Goal: Transaction & Acquisition: Purchase product/service

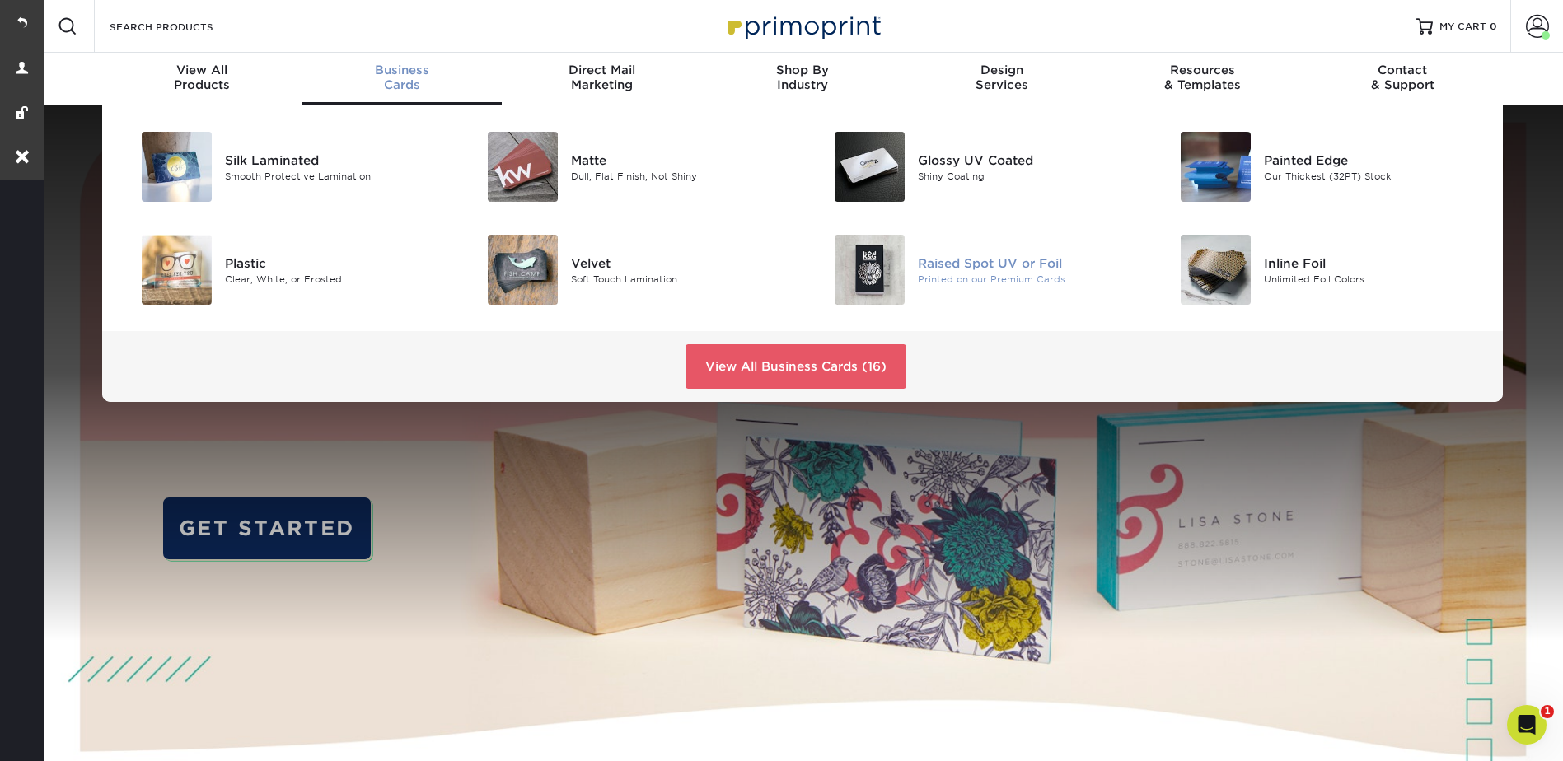
click at [952, 267] on div "Raised Spot UV or Foil" at bounding box center [1027, 263] width 218 height 18
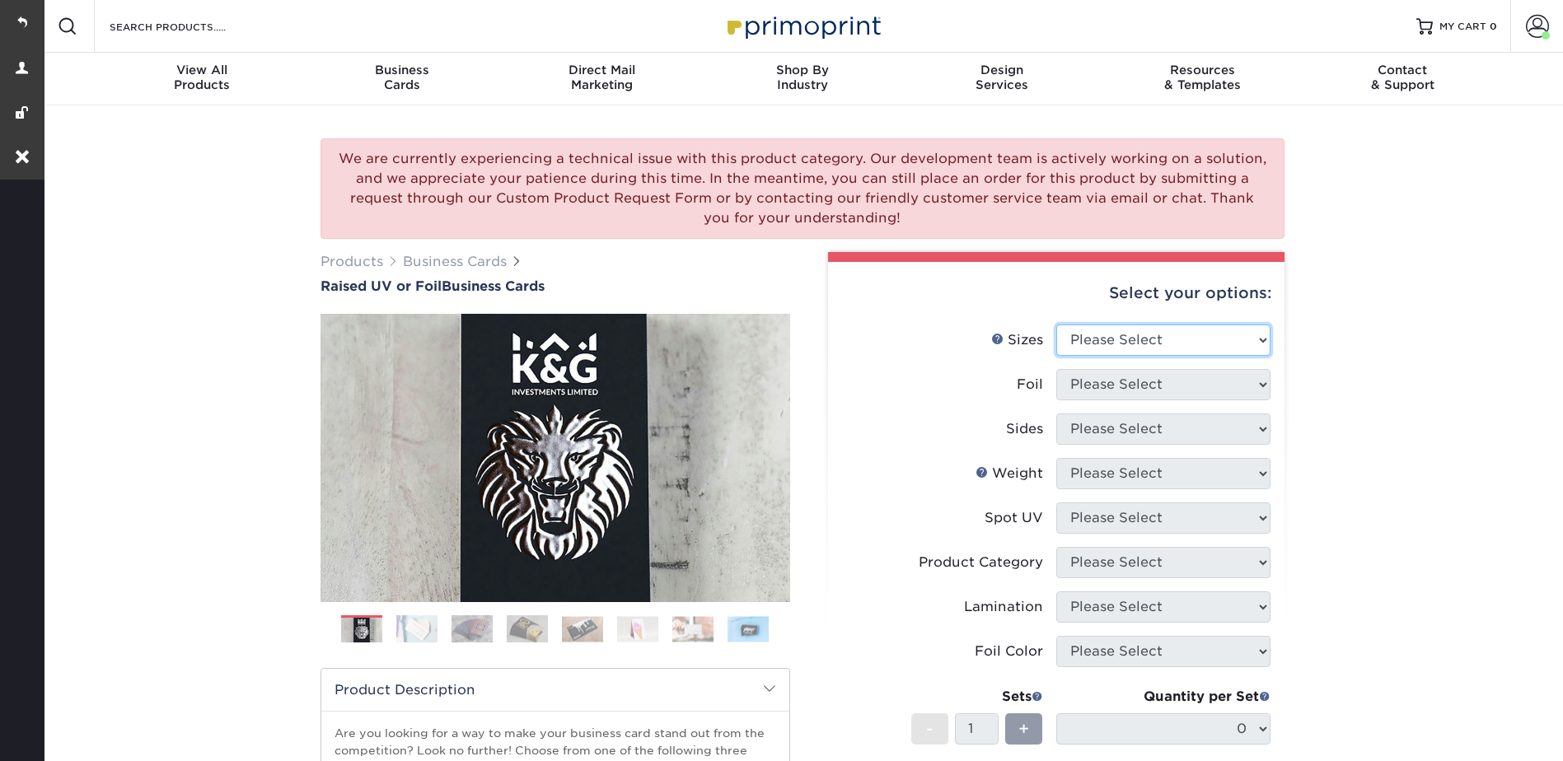
click at [1117, 326] on select "Please Select 2" x 3.5" - Standard" at bounding box center [1163, 340] width 214 height 31
select select "2.00x3.50"
click at [1056, 325] on select "Please Select 2" x 3.5" - Standard" at bounding box center [1163, 340] width 214 height 31
click at [1093, 374] on select "Please Select No Yes" at bounding box center [1163, 384] width 214 height 31
select select "1"
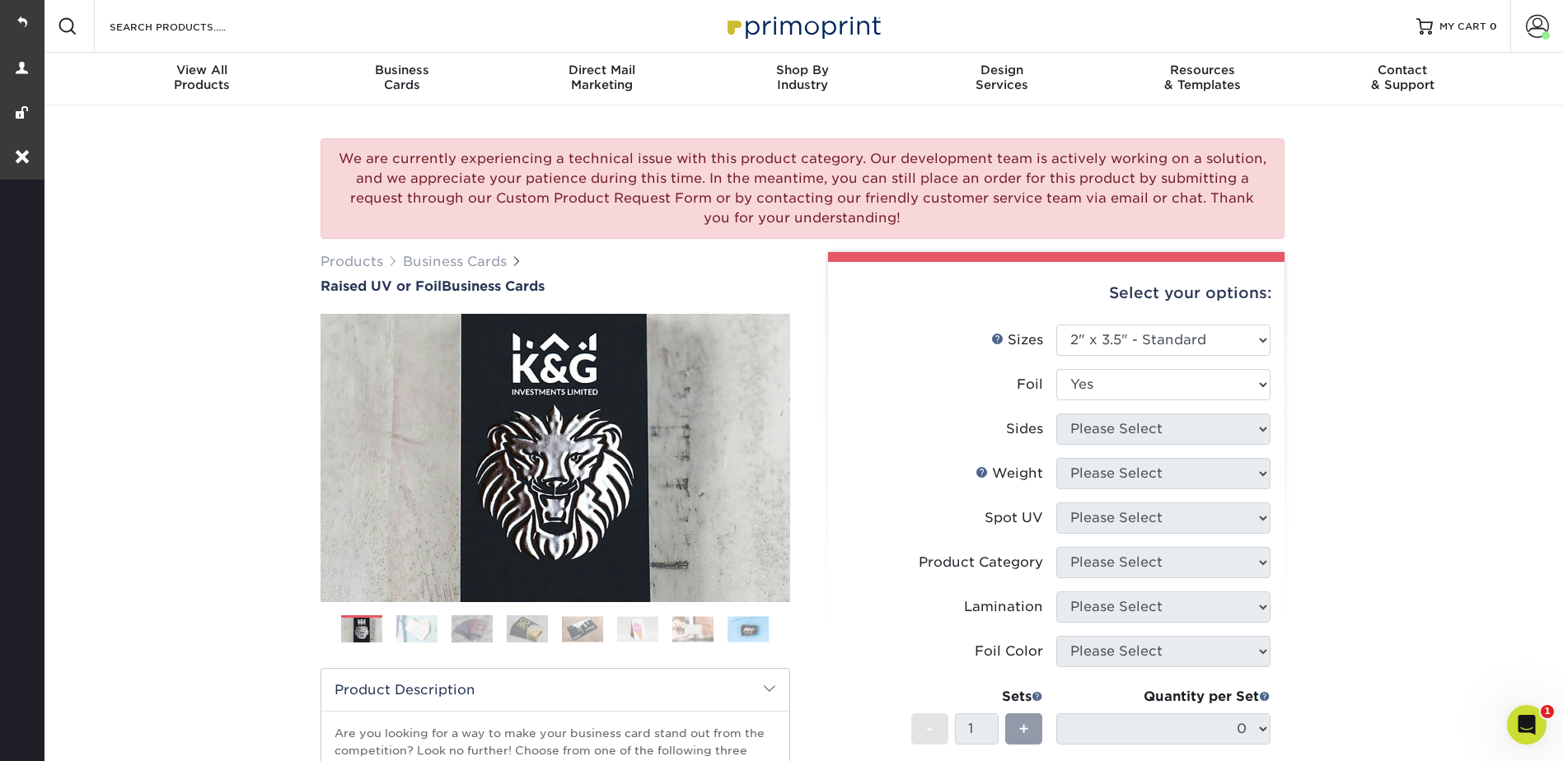
click at [1056, 369] on select "Please Select No Yes" at bounding box center [1163, 384] width 214 height 31
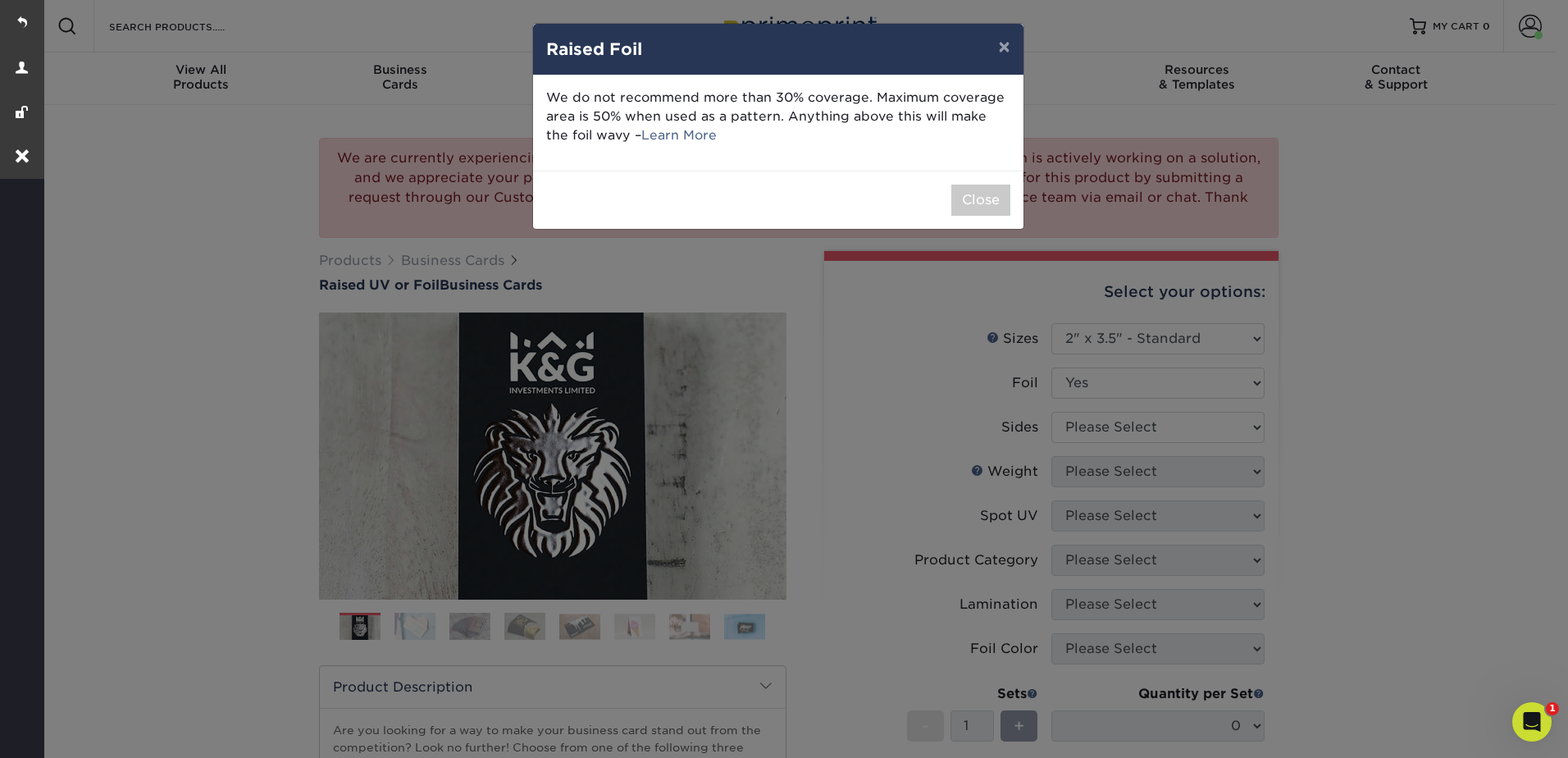
click at [1089, 427] on div "× Raised Foil We do not recommend more than 30% coverage. Maximum coverage area…" at bounding box center [784, 379] width 1568 height 758
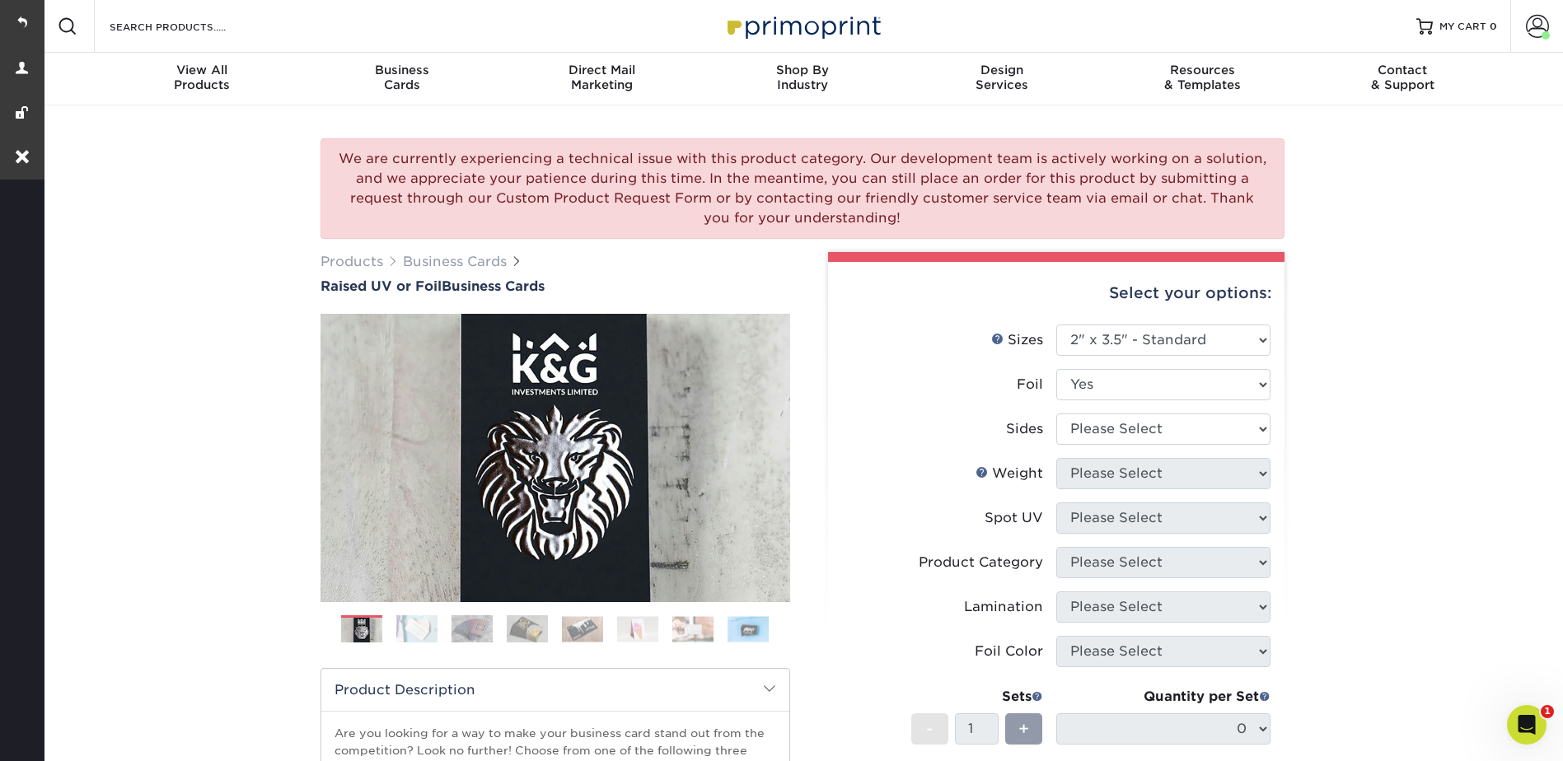
click at [1085, 412] on li "Foil Please Select No Yes" at bounding box center [1056, 391] width 428 height 44
click at [1085, 425] on select "Please Select Print Both Sides - Foil Both Sides Print Both Sides - Foil Front …" at bounding box center [1163, 429] width 214 height 31
select select "e9e9dfb3-fba1-4d60-972c-fd9ca5904d33"
click at [1056, 414] on select "Please Select Print Both Sides - Foil Both Sides Print Both Sides - Foil Front …" at bounding box center [1163, 429] width 214 height 31
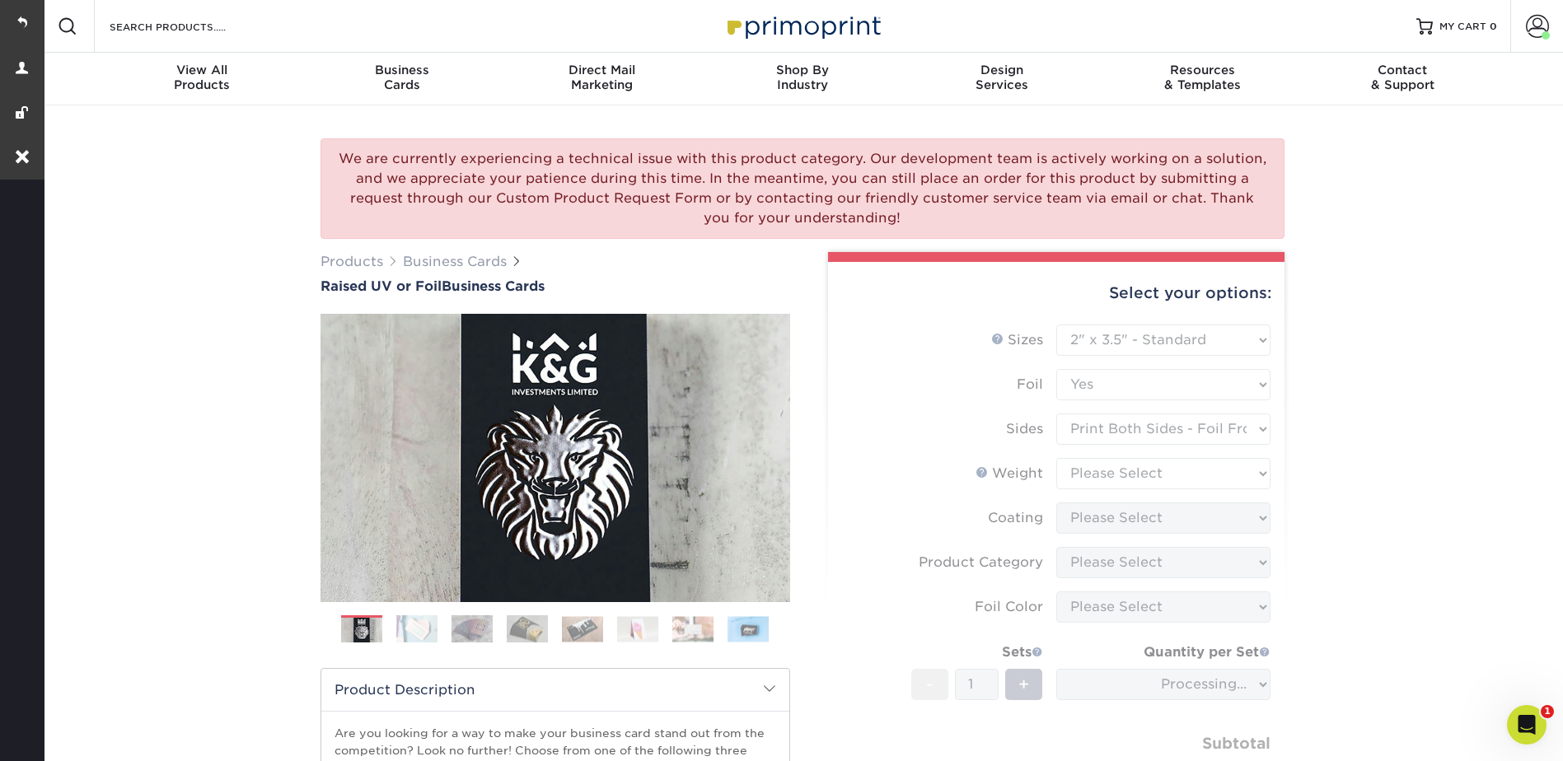
click at [1083, 473] on form "Sizes Help Sizes Please Select 2" x 3.5" - Standard Foil Please Select" at bounding box center [1056, 576] width 430 height 503
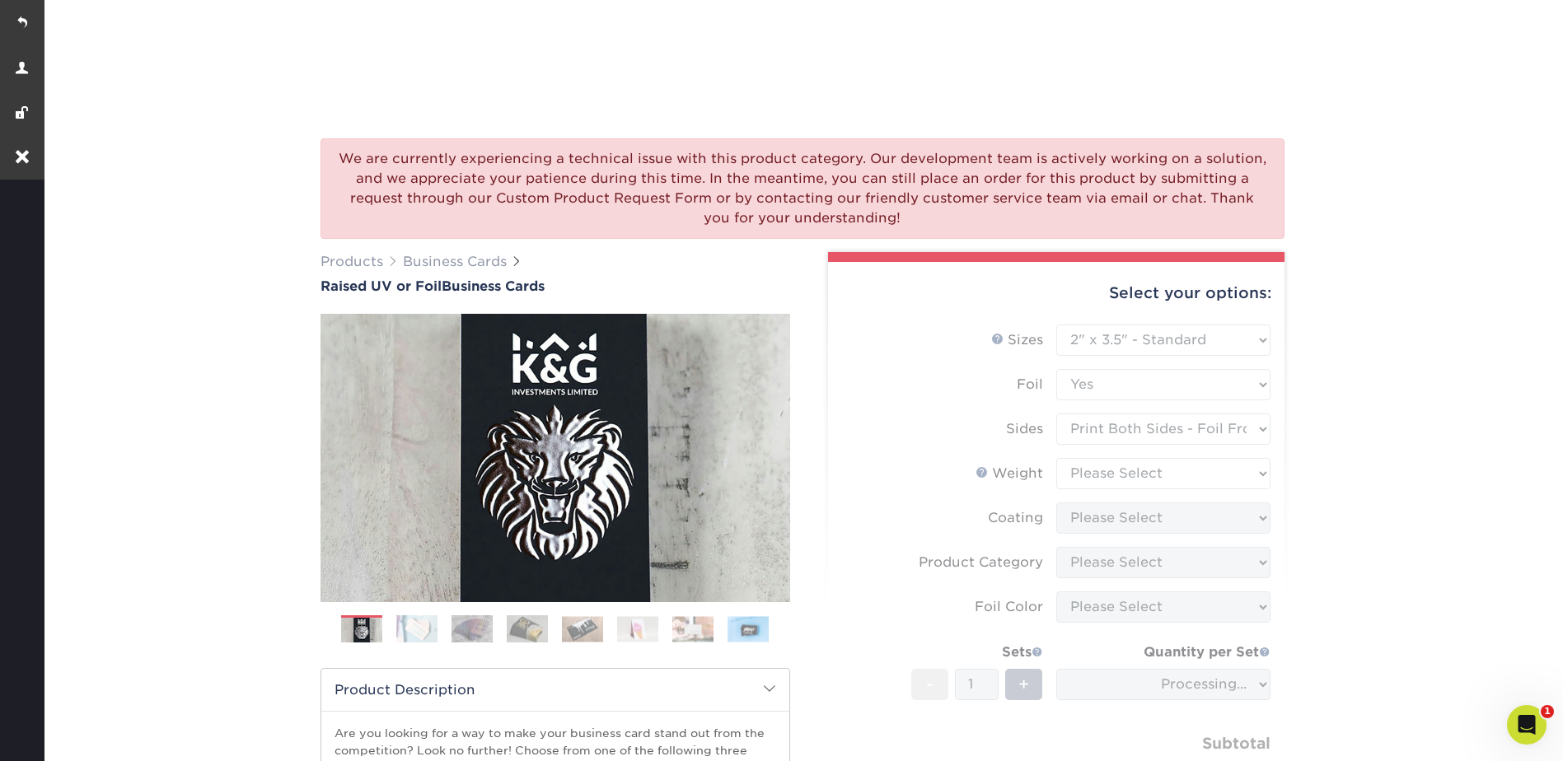
scroll to position [247, 0]
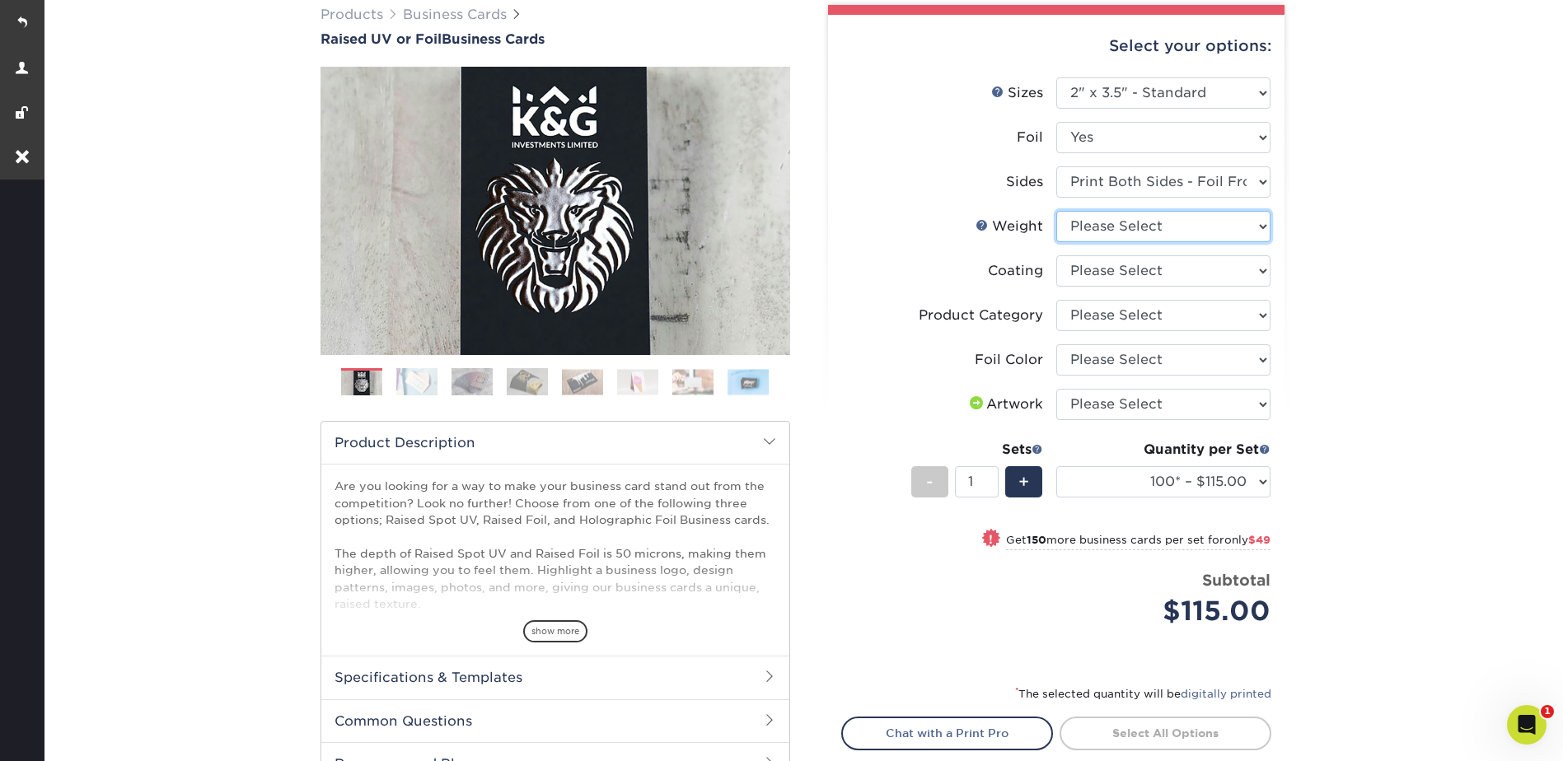
click at [1090, 223] on select "Please Select 16PT" at bounding box center [1163, 226] width 214 height 31
select select "16PT"
click at [1056, 211] on select "Please Select 16PT" at bounding box center [1163, 226] width 214 height 31
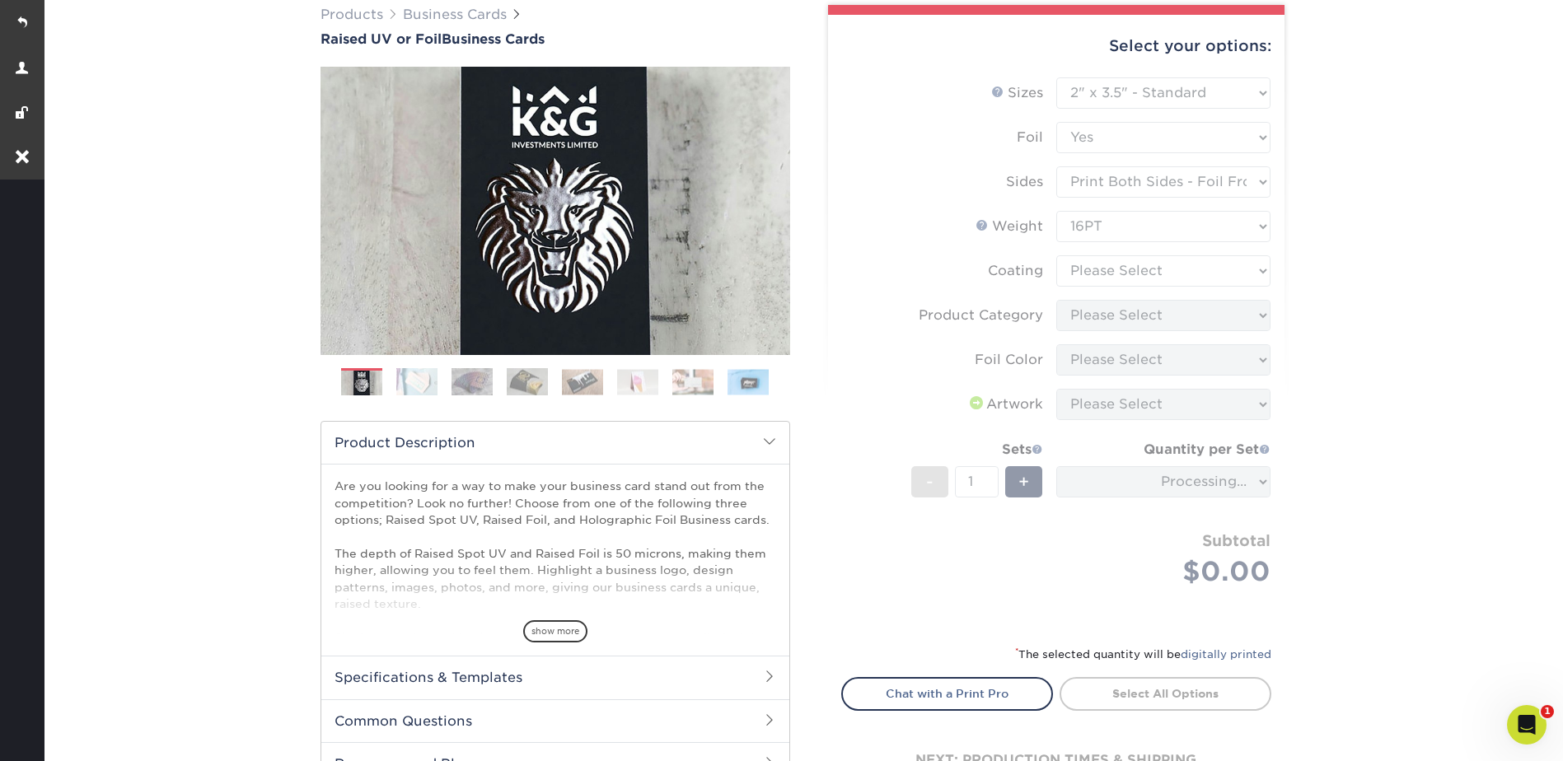
click at [1090, 271] on form "Sizes Help Sizes Please Select 2" x 3.5" - Standard Foil Please Select" at bounding box center [1056, 351] width 430 height 548
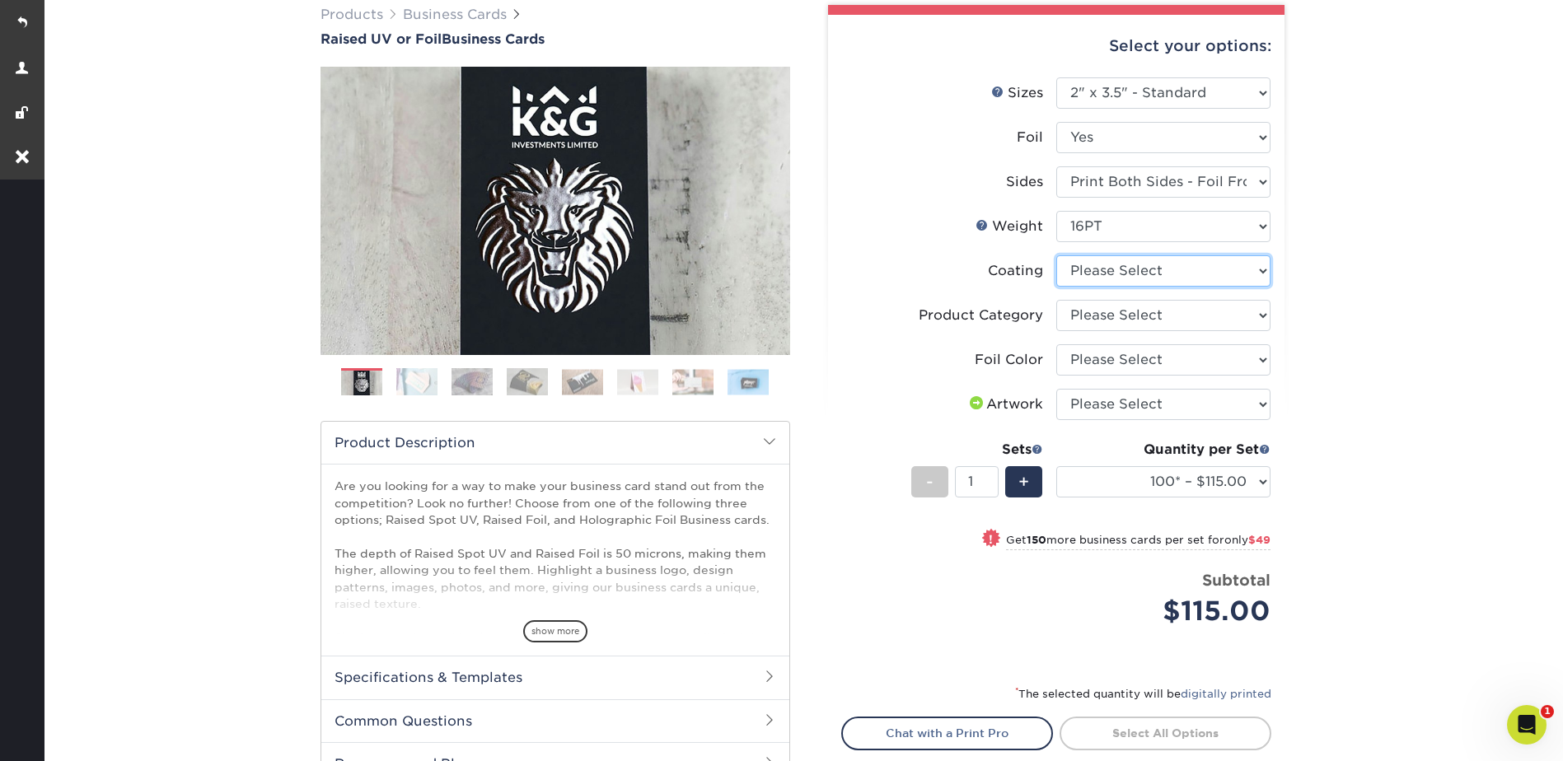
drag, startPoint x: 1083, startPoint y: 269, endPoint x: 1087, endPoint y: 278, distance: 10.4
click at [1083, 269] on select at bounding box center [1163, 270] width 214 height 31
select select "3e7618de-abca-4bda-9f97-8b9129e913d8"
click at [1056, 255] on select at bounding box center [1163, 270] width 214 height 31
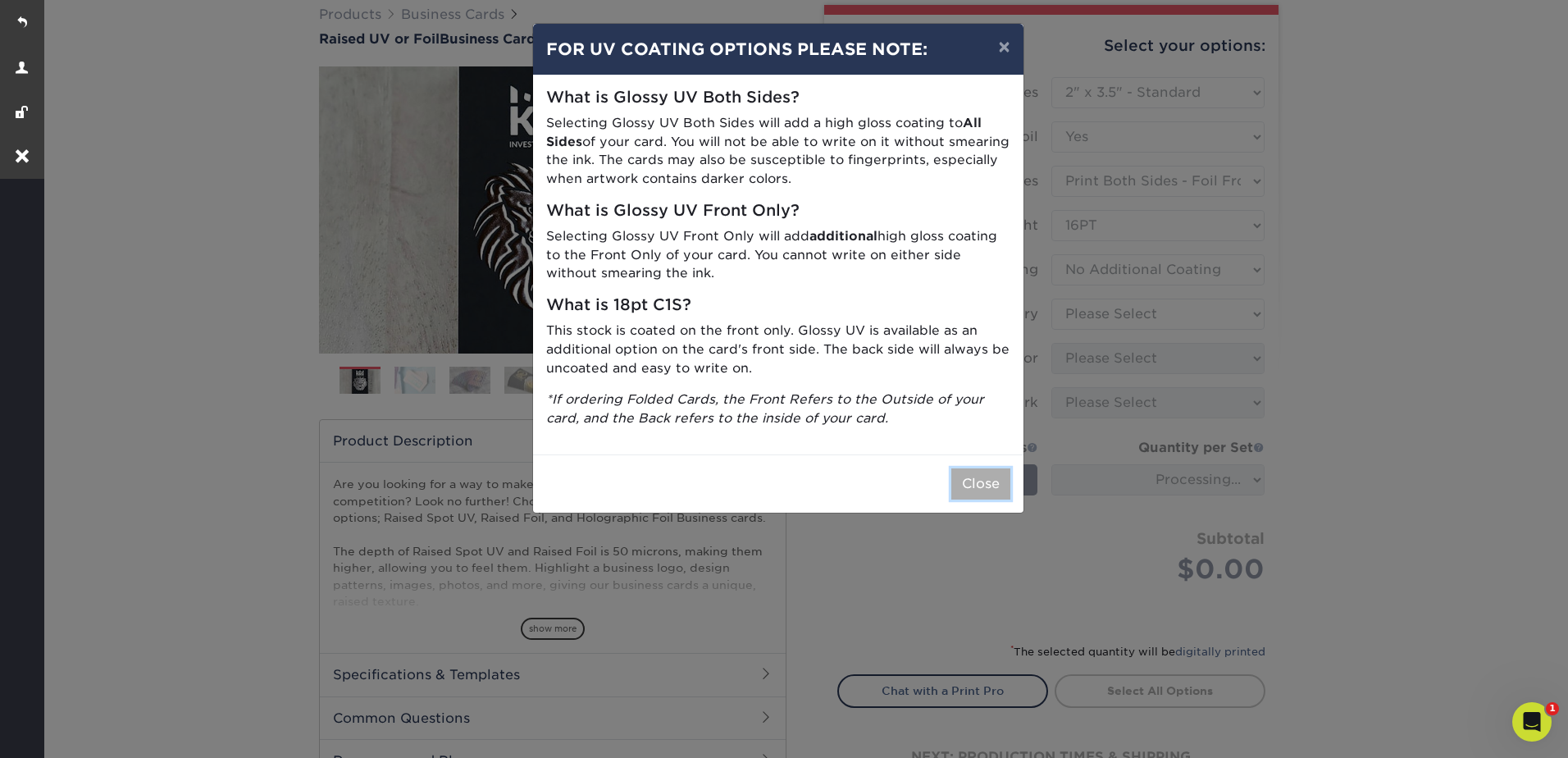
click at [964, 478] on button "Close" at bounding box center [981, 483] width 59 height 31
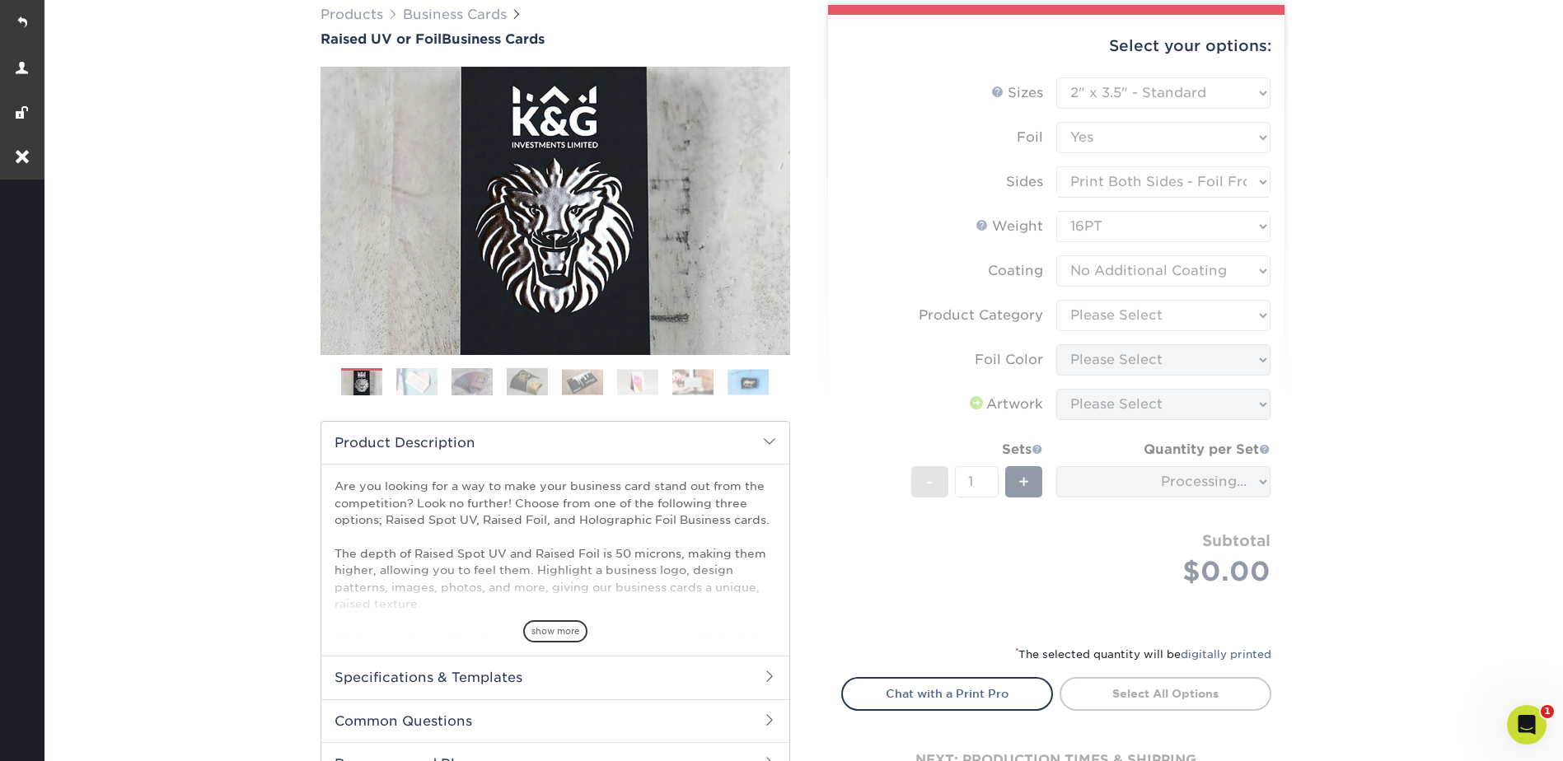
click at [1114, 303] on form "Sizes Help Sizes Please Select 2" x 3.5" - Standard Foil Please Select" at bounding box center [1056, 351] width 430 height 548
click at [1117, 313] on form "Sizes Help Sizes Please Select 2" x 3.5" - Standard Foil Please Select" at bounding box center [1056, 351] width 430 height 548
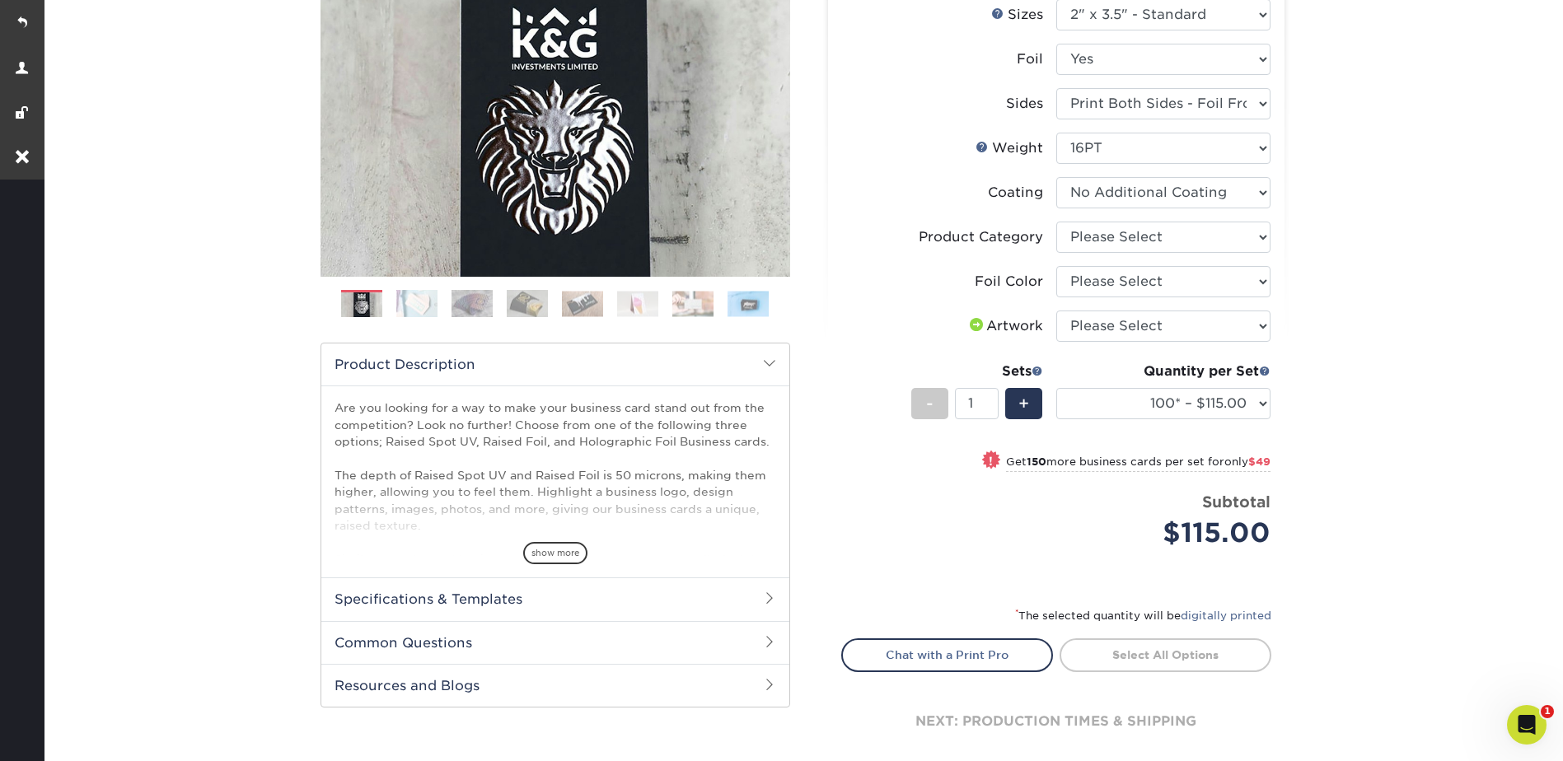
scroll to position [330, 0]
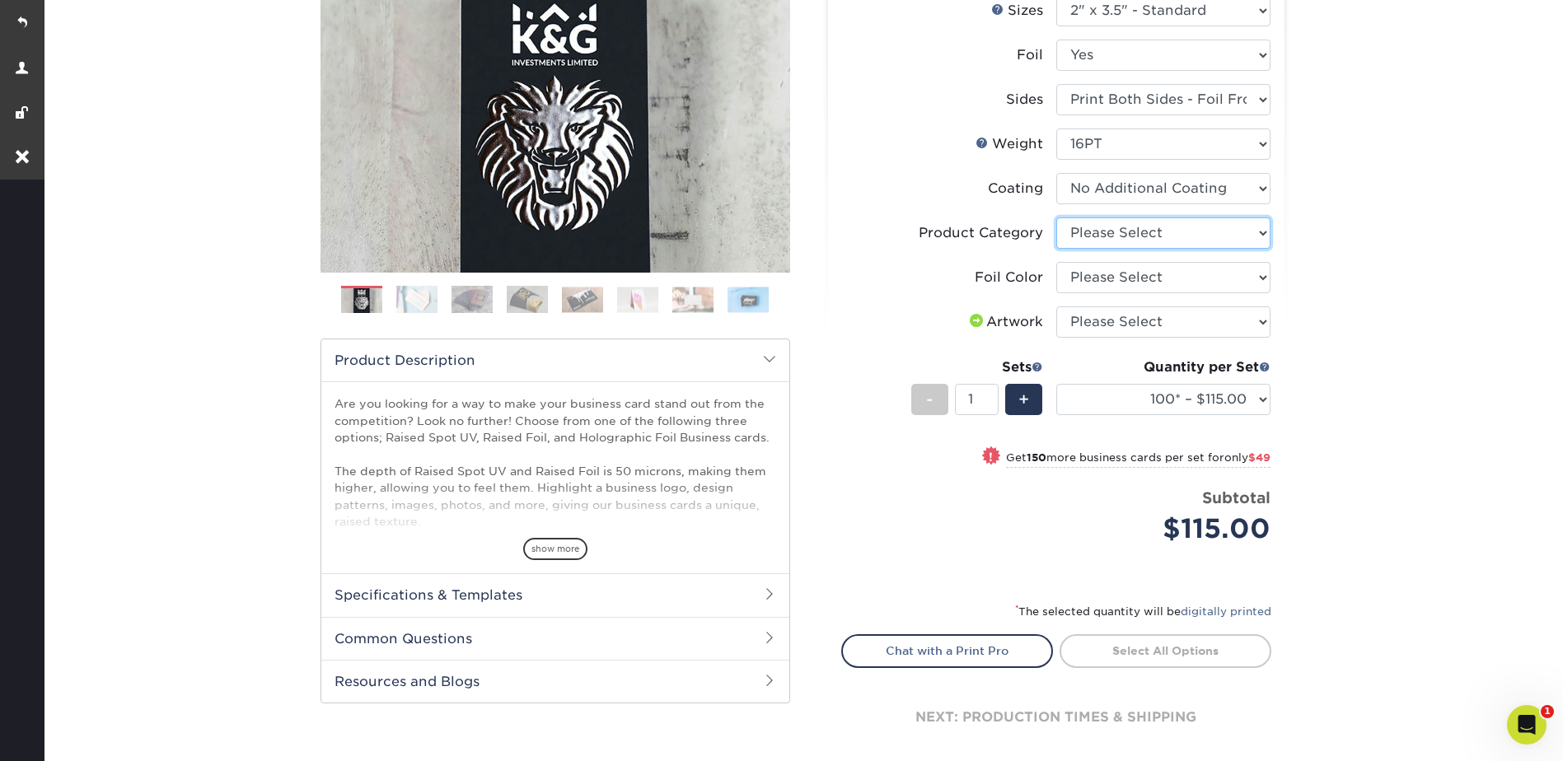
click at [1116, 230] on select "Please Select Business Cards" at bounding box center [1163, 233] width 214 height 31
select select "3b5148f1-0588-4f88-a218-97bcfdce65c1"
click at [1056, 218] on select "Please Select Business Cards" at bounding box center [1163, 233] width 214 height 31
click at [1111, 277] on select "Please Select Silver Foil Gold Foil Holographic Foil" at bounding box center [1163, 277] width 214 height 31
select select "acffa4a5-22f9-4585-ba3f-0adaa54b8c85"
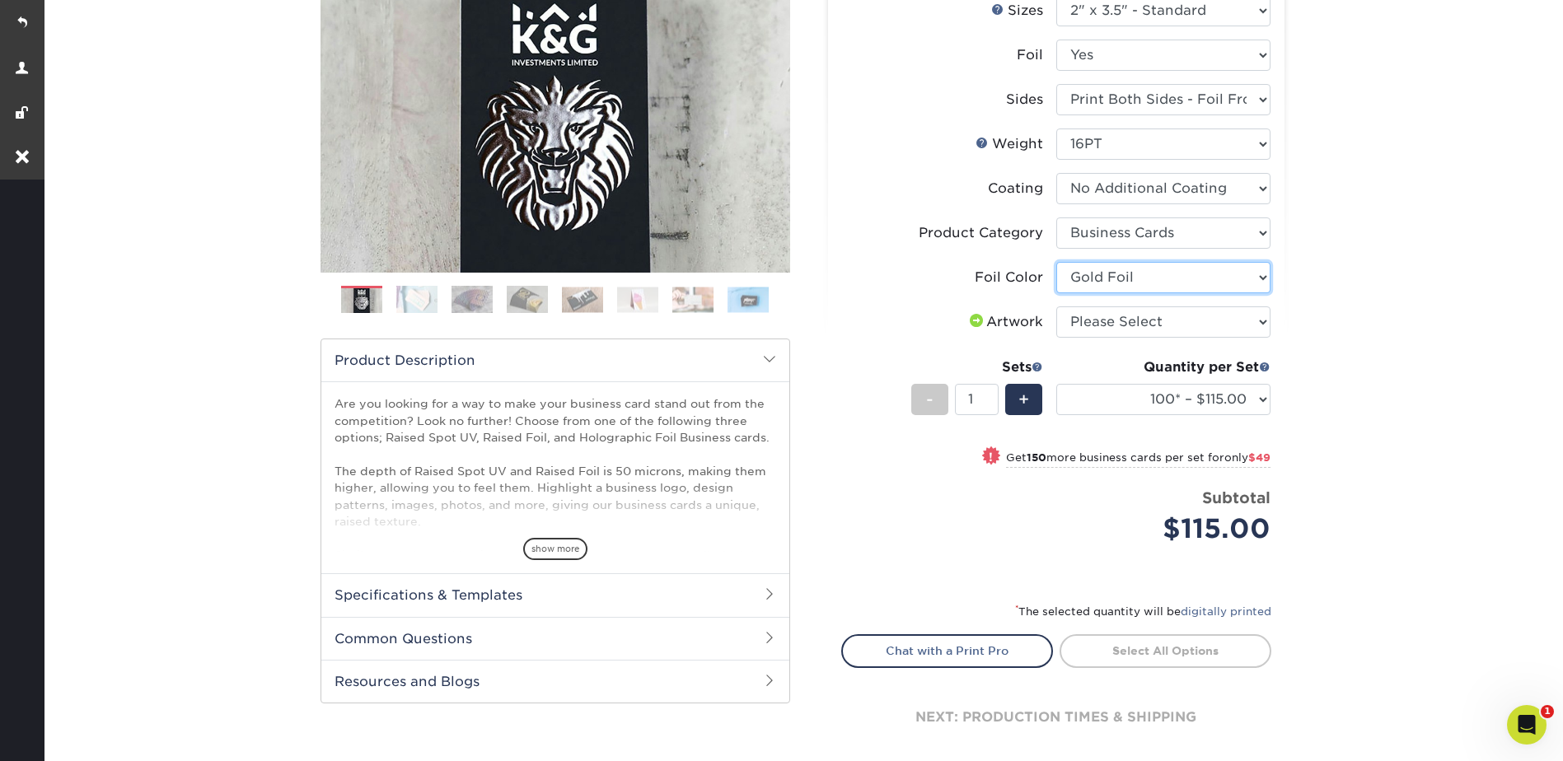
click at [1056, 262] on select "Please Select Silver Foil Gold Foil Holographic Foil" at bounding box center [1163, 277] width 214 height 31
click at [1107, 325] on select "Please Select I will upload files I need a design - $100" at bounding box center [1163, 322] width 214 height 31
select select "upload"
click at [1056, 307] on select "Please Select I will upload files I need a design - $100" at bounding box center [1163, 322] width 214 height 31
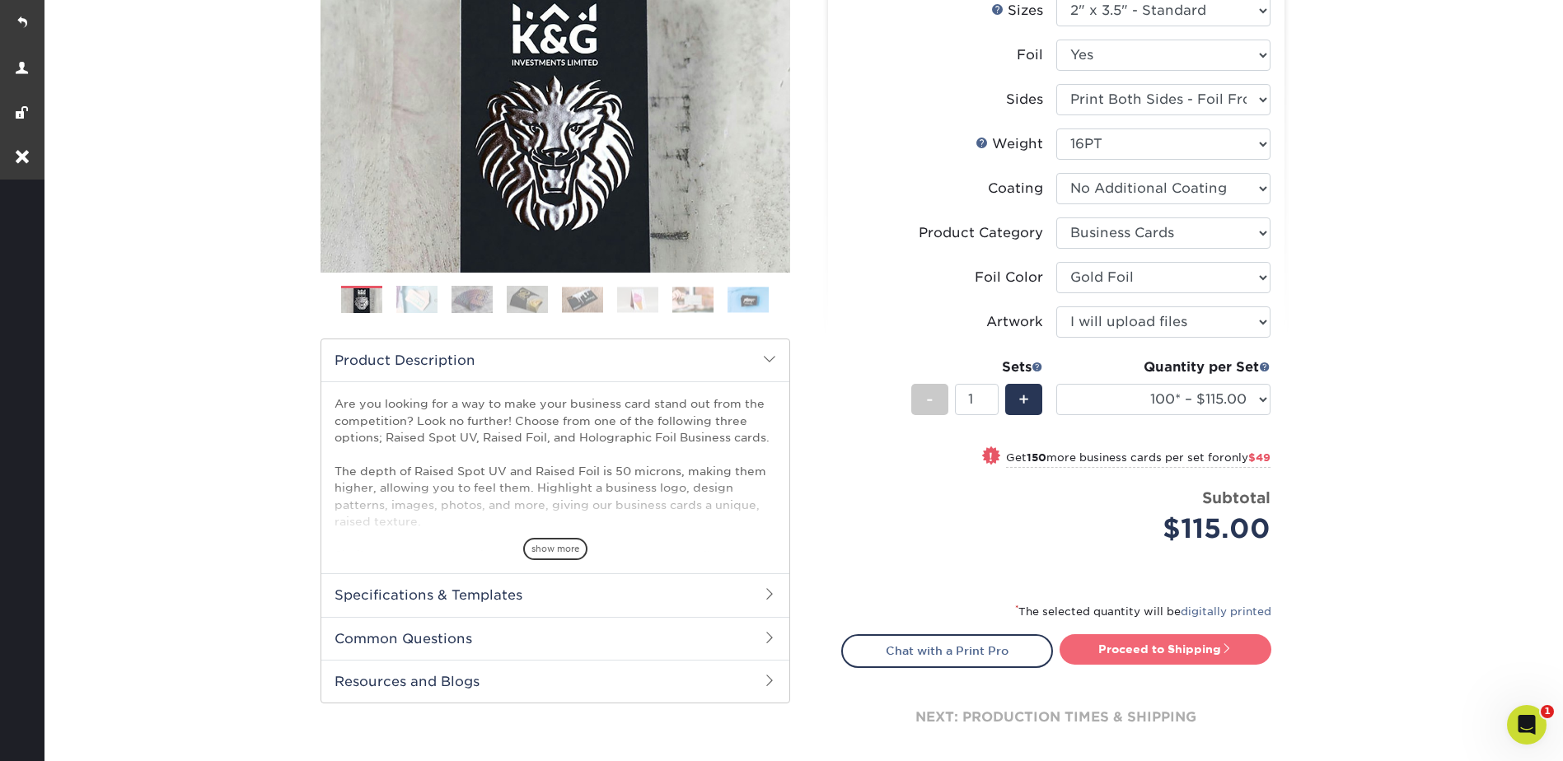
click at [1168, 653] on link "Proceed to Shipping" at bounding box center [1166, 649] width 212 height 30
type input "Set 1"
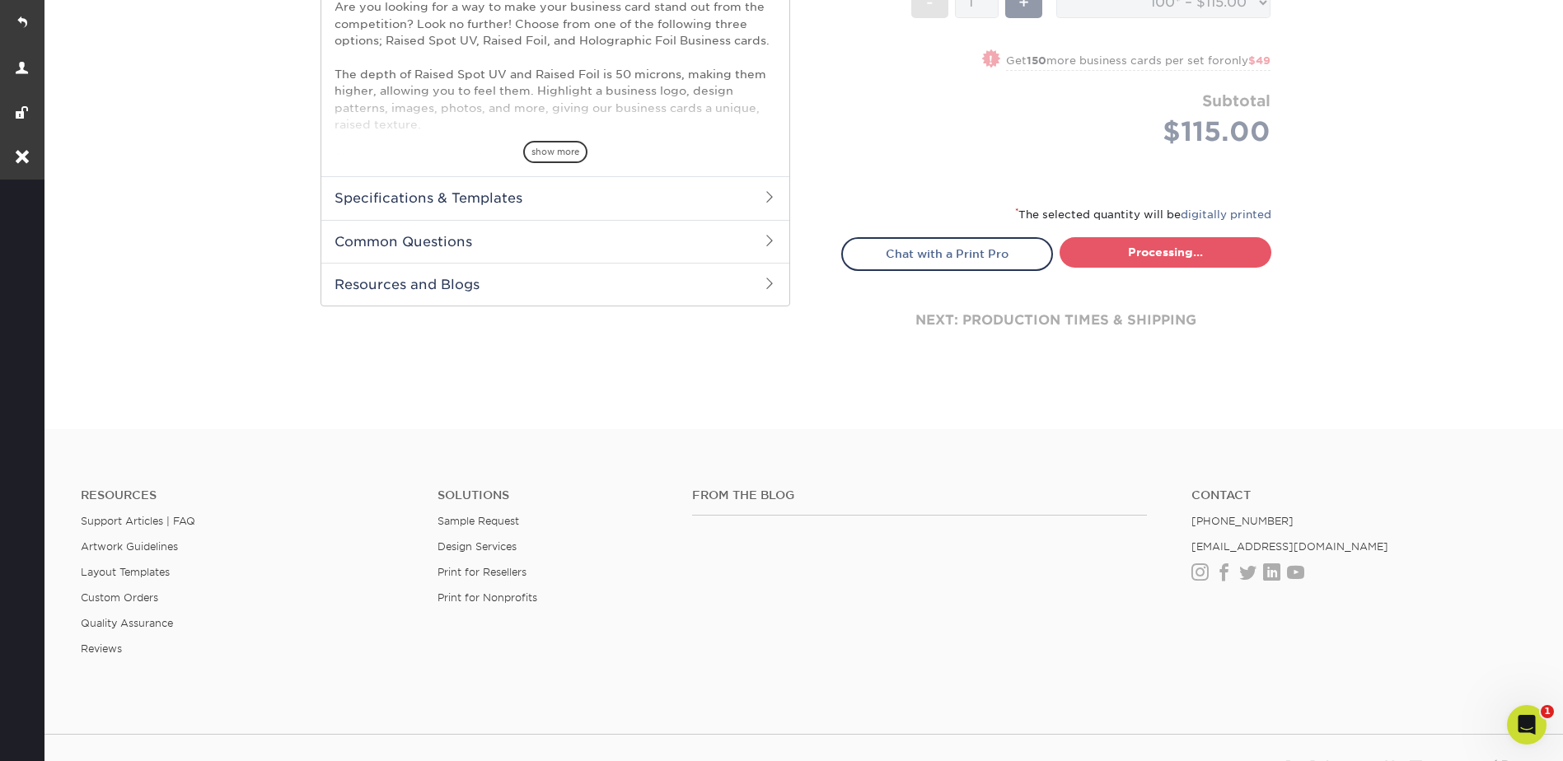
select select "1865d784-4a65-4fa5-88ce-3beae895d184"
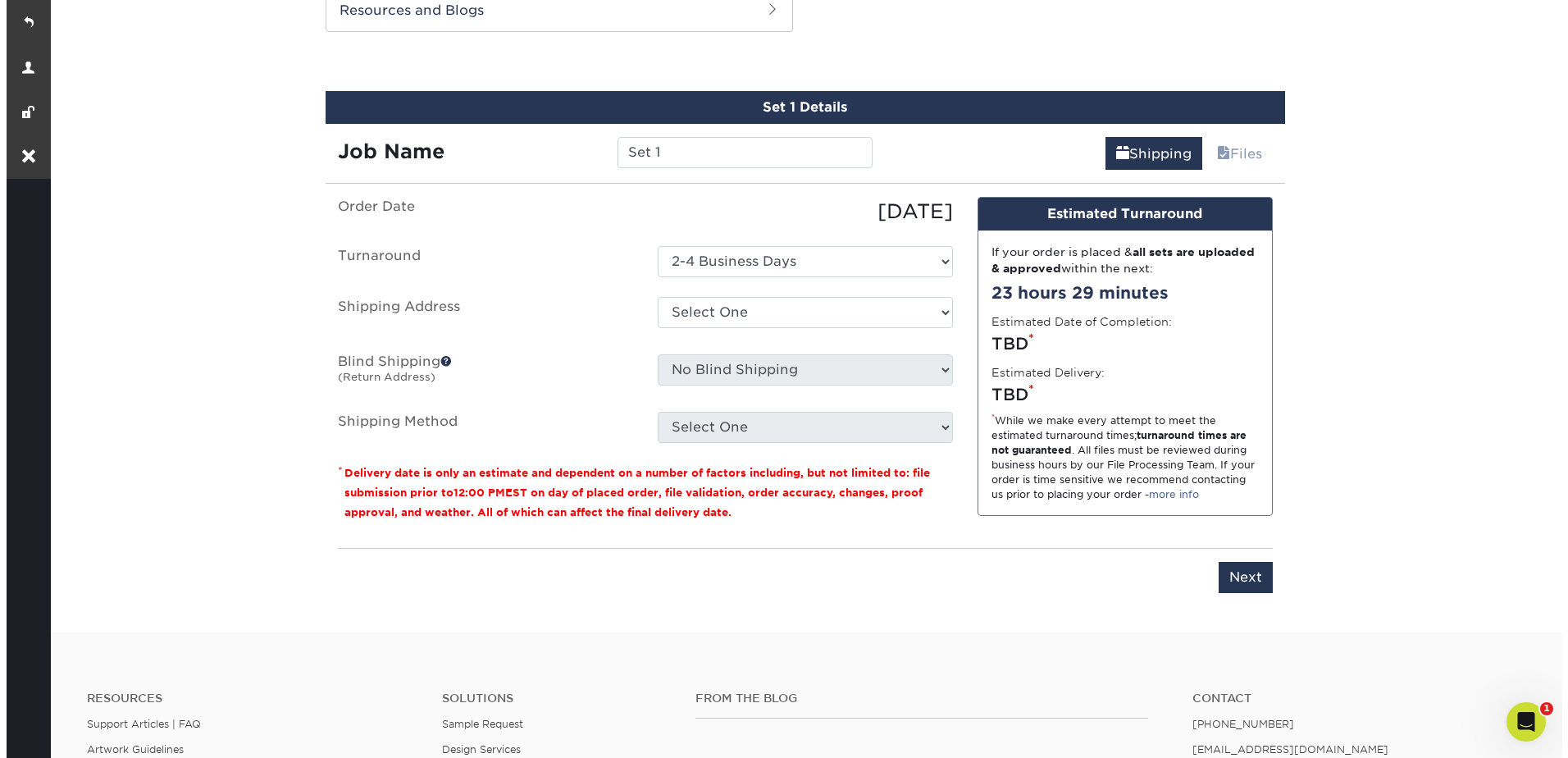
scroll to position [1005, 0]
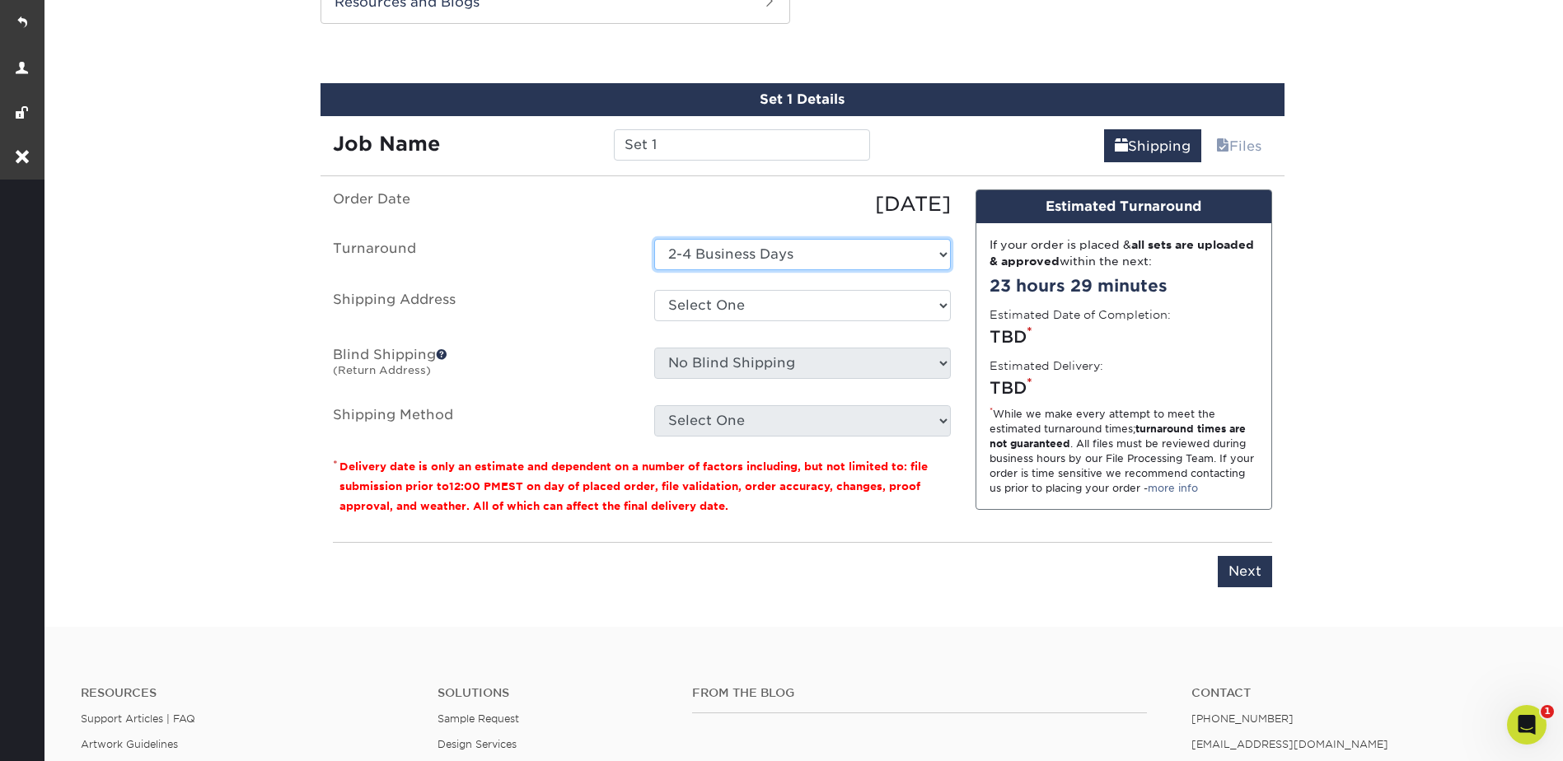
click at [700, 250] on select "Select One 2-4 Business Days" at bounding box center [802, 254] width 297 height 31
click at [722, 307] on select "Select One + Add New Address" at bounding box center [802, 305] width 297 height 31
select select "newaddress"
click at [654, 290] on select "Select One + Add New Address" at bounding box center [802, 305] width 297 height 31
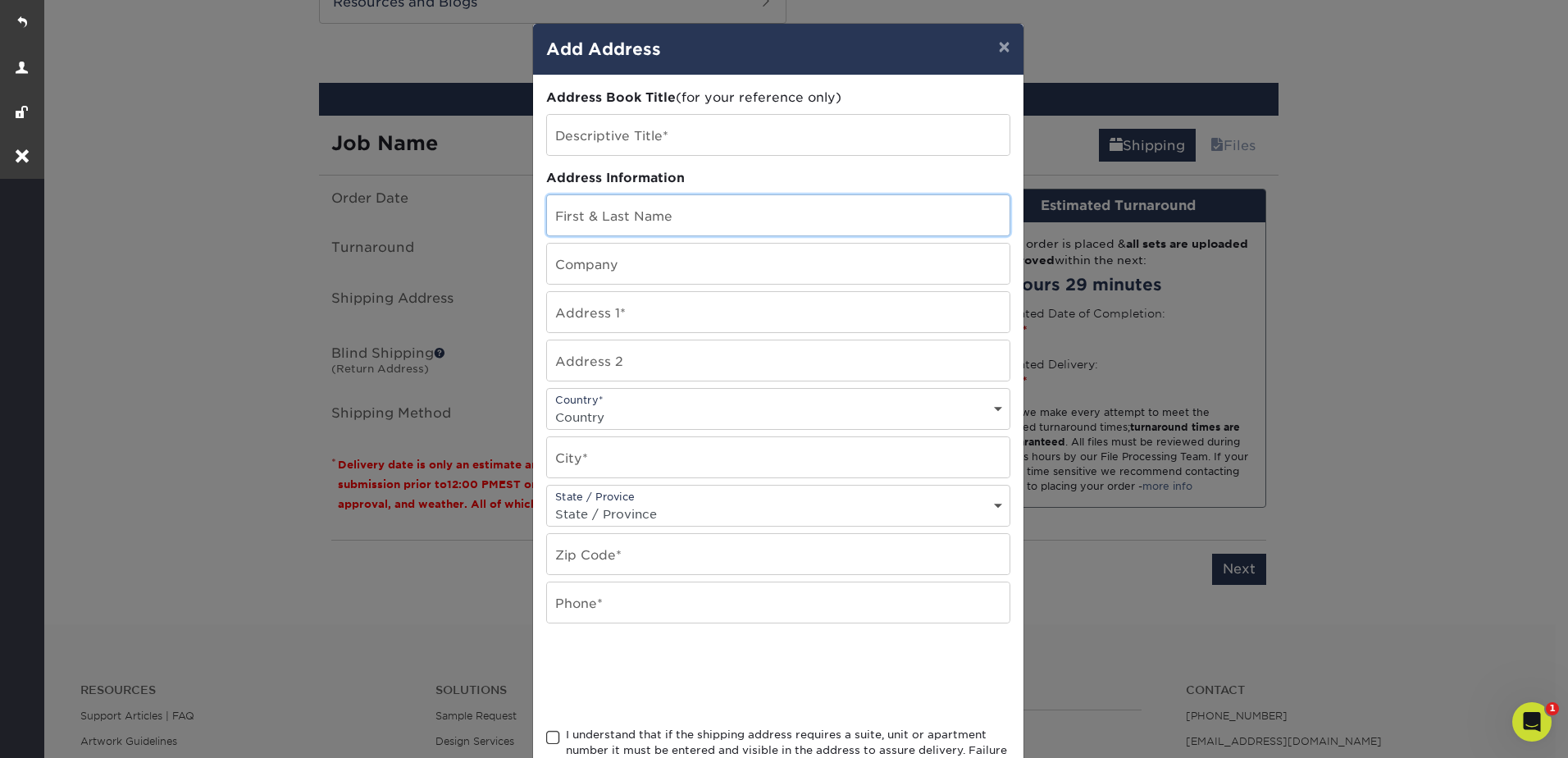
click at [658, 222] on input "text" at bounding box center [779, 215] width 463 height 40
click at [633, 308] on input "text" at bounding box center [779, 312] width 463 height 40
paste input "[STREET_ADDRESS][PERSON_NAME]"
type input "[STREET_ADDRESS][PERSON_NAME]"
click at [629, 406] on select "Country [GEOGRAPHIC_DATA] [GEOGRAPHIC_DATA] ----------------------------- [GEOG…" at bounding box center [779, 417] width 463 height 24
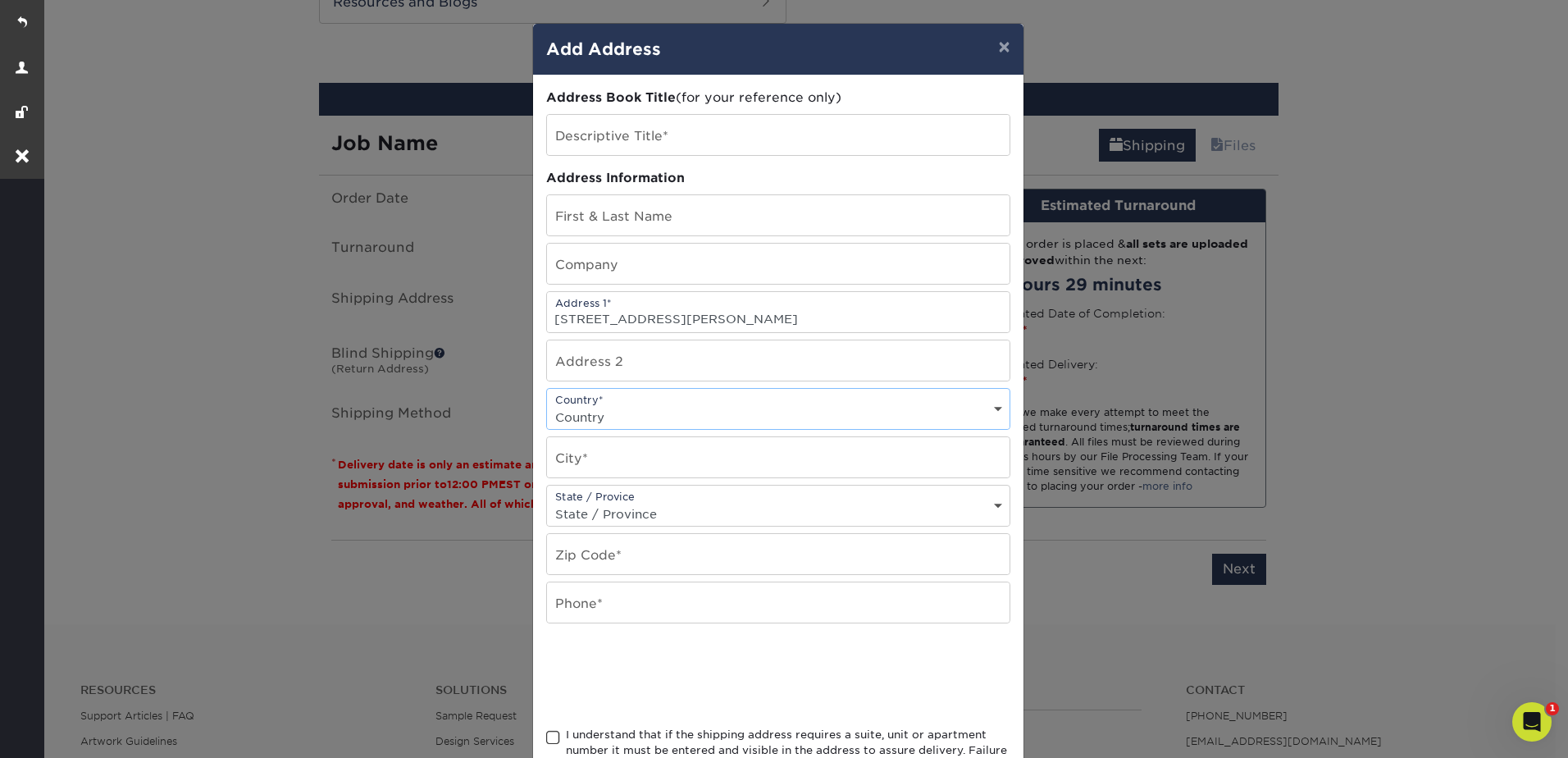
select select "US"
click at [548, 405] on select "Country [GEOGRAPHIC_DATA] [GEOGRAPHIC_DATA] ----------------------------- [GEOG…" at bounding box center [779, 417] width 463 height 24
click at [598, 142] on input "text" at bounding box center [779, 134] width 463 height 40
paste input "[PERSON_NAME]"
type input "[PERSON_NAME]"
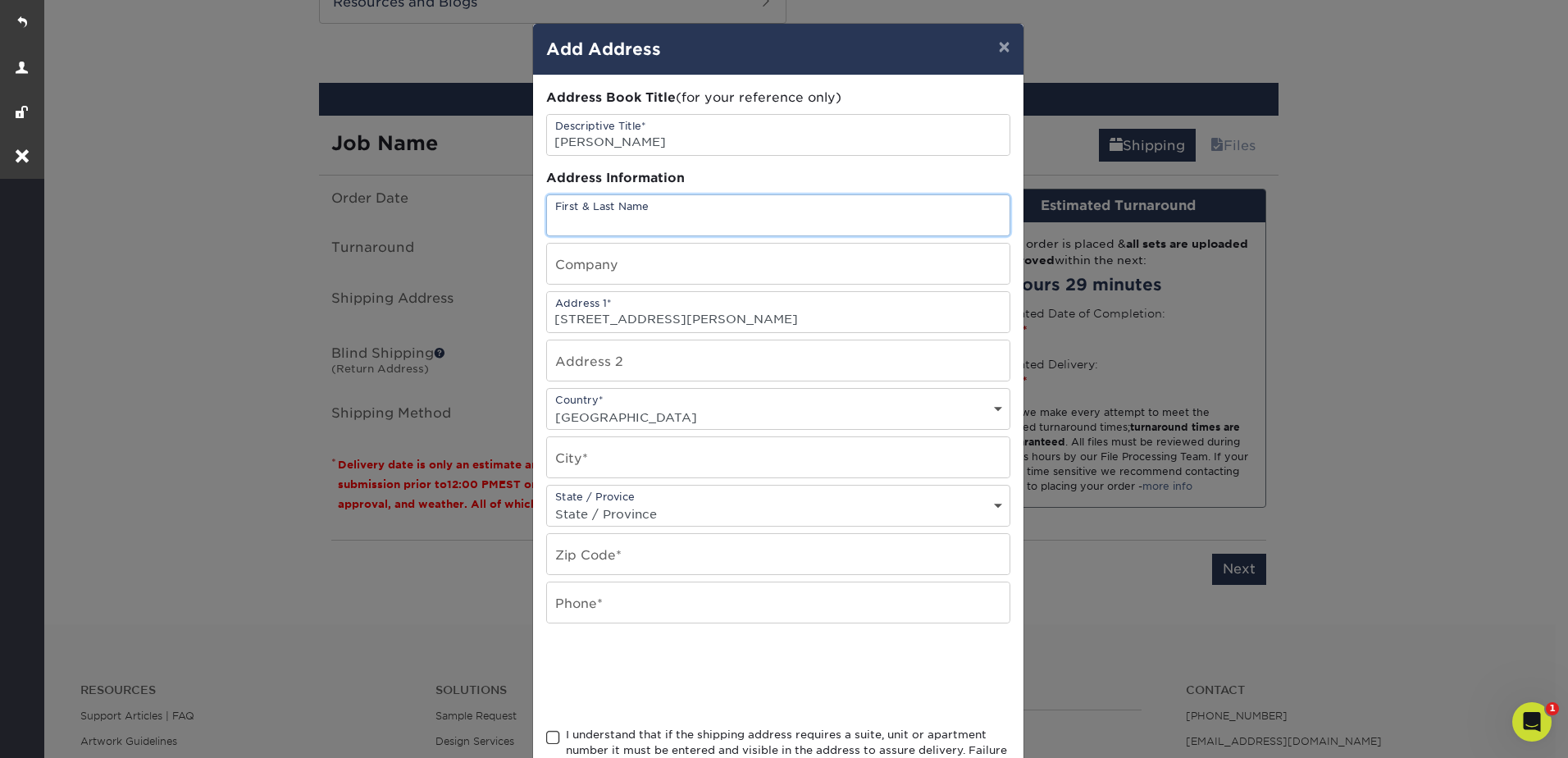
click at [594, 215] on input "text" at bounding box center [779, 215] width 463 height 40
paste input "[PERSON_NAME]"
type input "[PERSON_NAME]"
click at [594, 461] on input "text" at bounding box center [779, 457] width 463 height 40
type input "[PERSON_NAME][GEOGRAPHIC_DATA]"
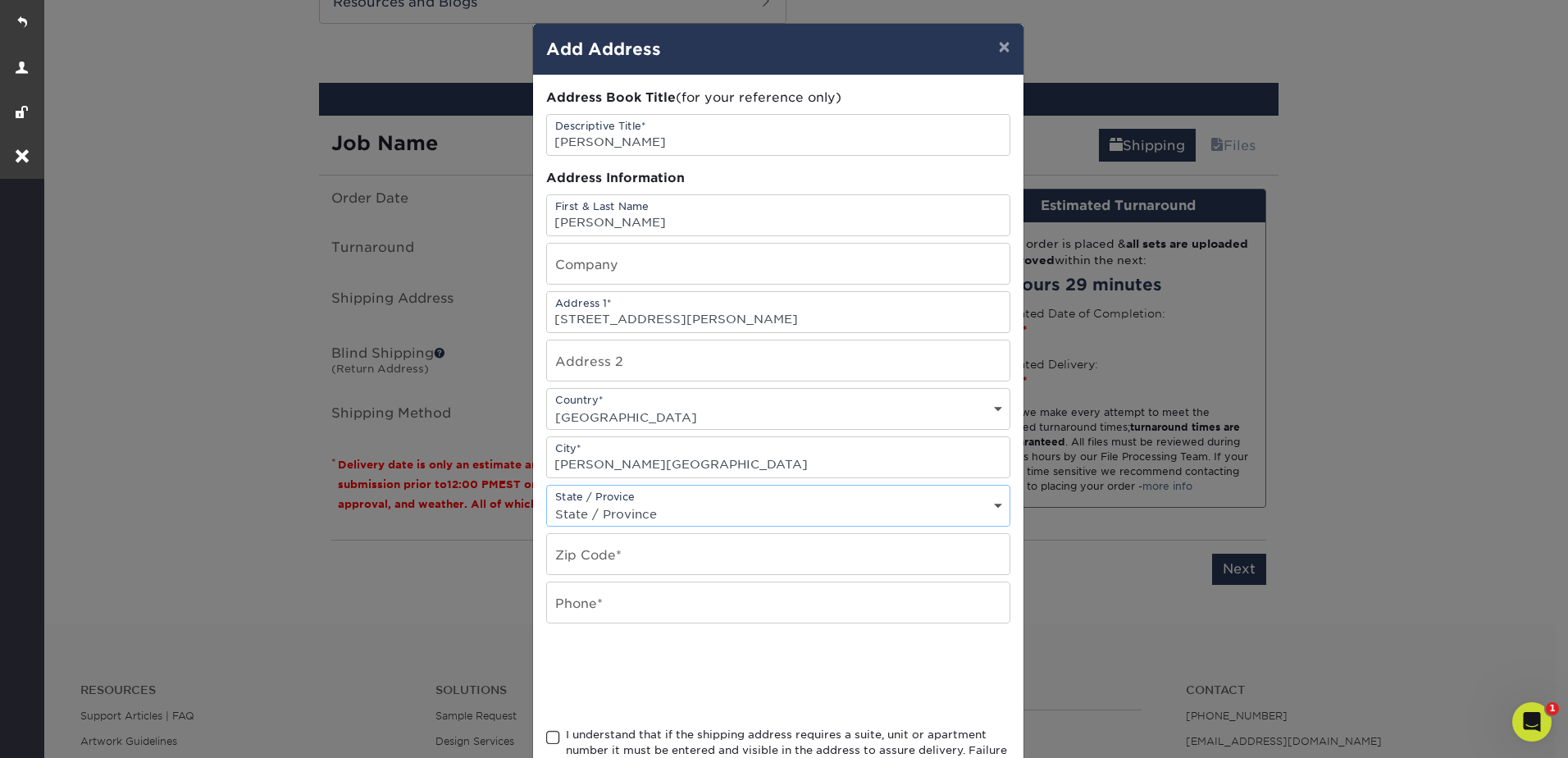
select select "CA"
paste input "[PHONE_NUMBER]"
type input "91423"
drag, startPoint x: 629, startPoint y: 567, endPoint x: 545, endPoint y: 564, distance: 84.1
click at [548, 564] on input "91423" at bounding box center [779, 554] width 463 height 40
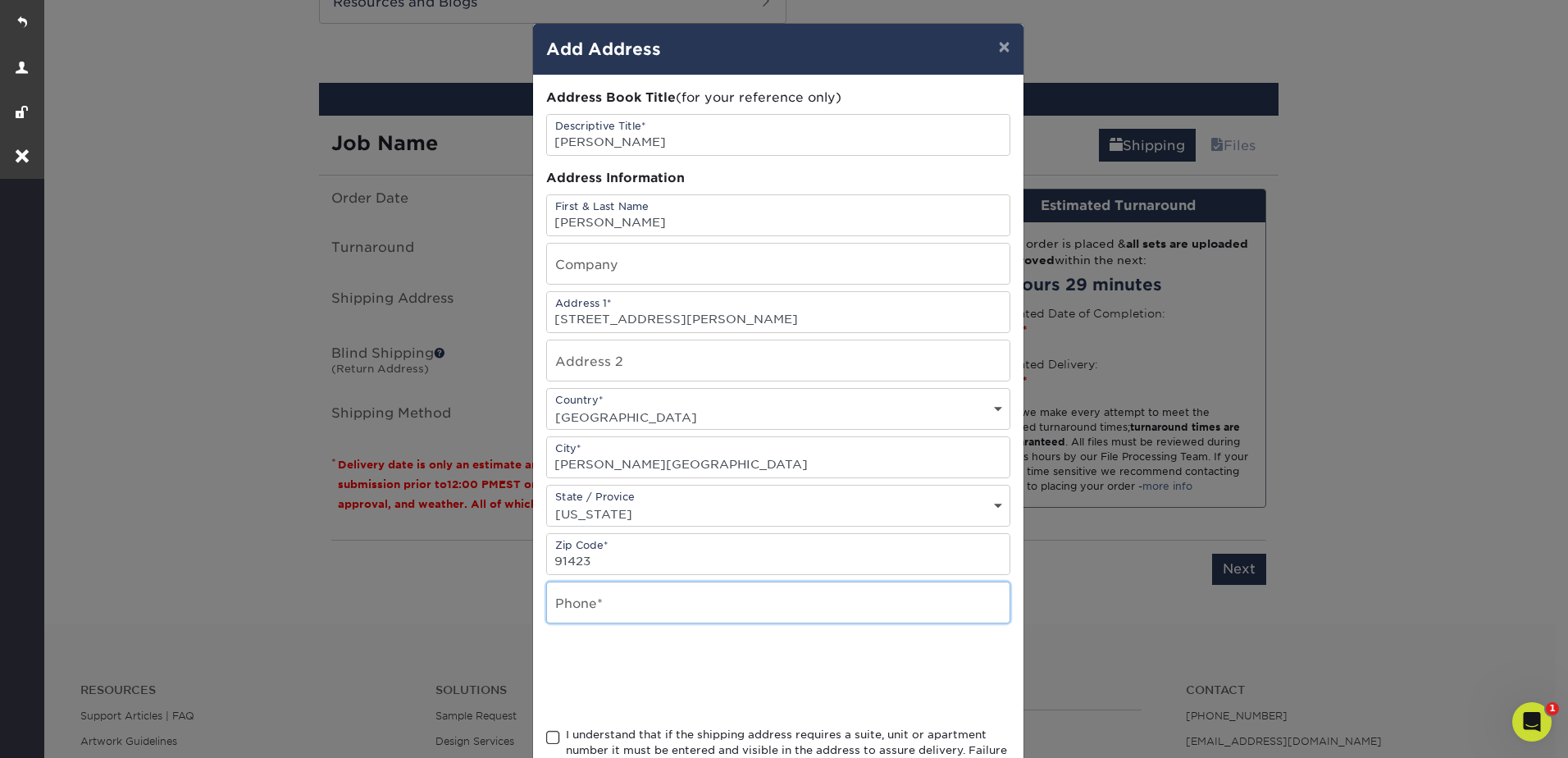
click at [606, 608] on input "text" at bounding box center [779, 603] width 463 height 40
paste input "[PHONE_NUMBER]"
type input "[PHONE_NUMBER]"
drag, startPoint x: 875, startPoint y: 314, endPoint x: 691, endPoint y: 319, distance: 184.1
click at [691, 319] on input "[STREET_ADDRESS][PERSON_NAME]" at bounding box center [779, 312] width 463 height 40
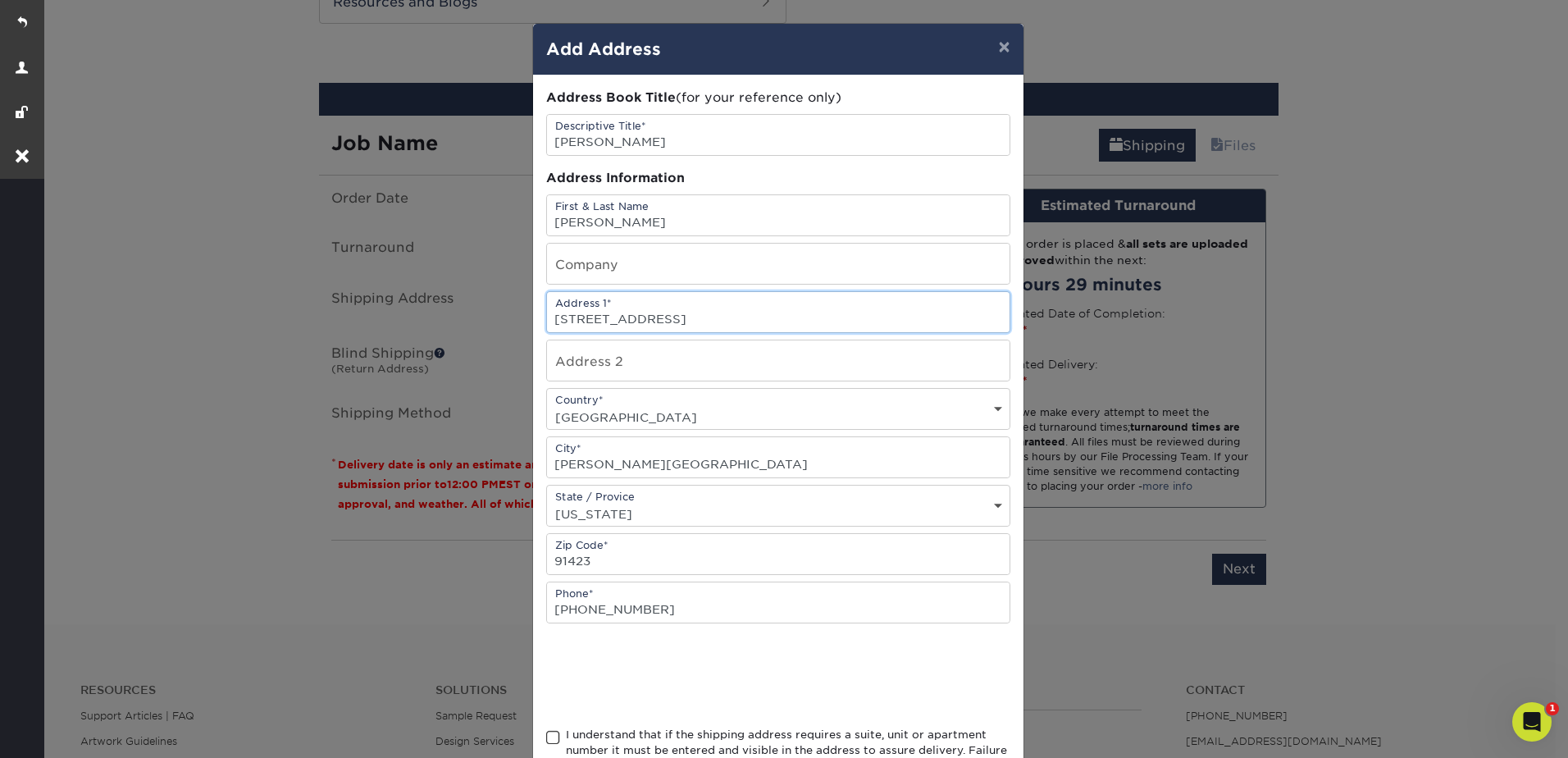
type input "[STREET_ADDRESS]"
click at [547, 737] on span at bounding box center [554, 738] width 14 height 16
click at [0, 0] on input "I understand that if the shipping address requires a suite, unit or apartment n…" at bounding box center [0, 0] width 0 height 0
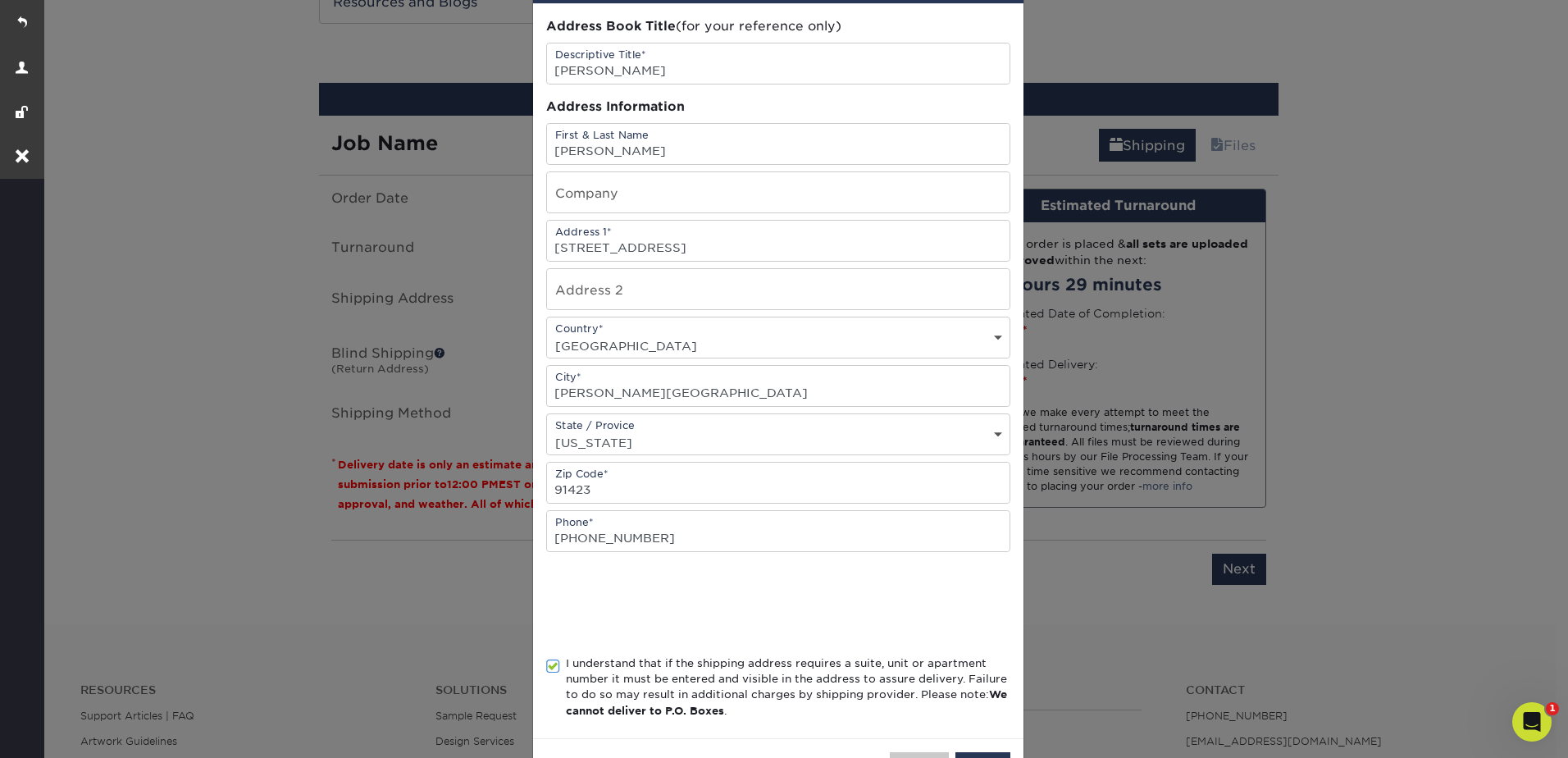
scroll to position [133, 0]
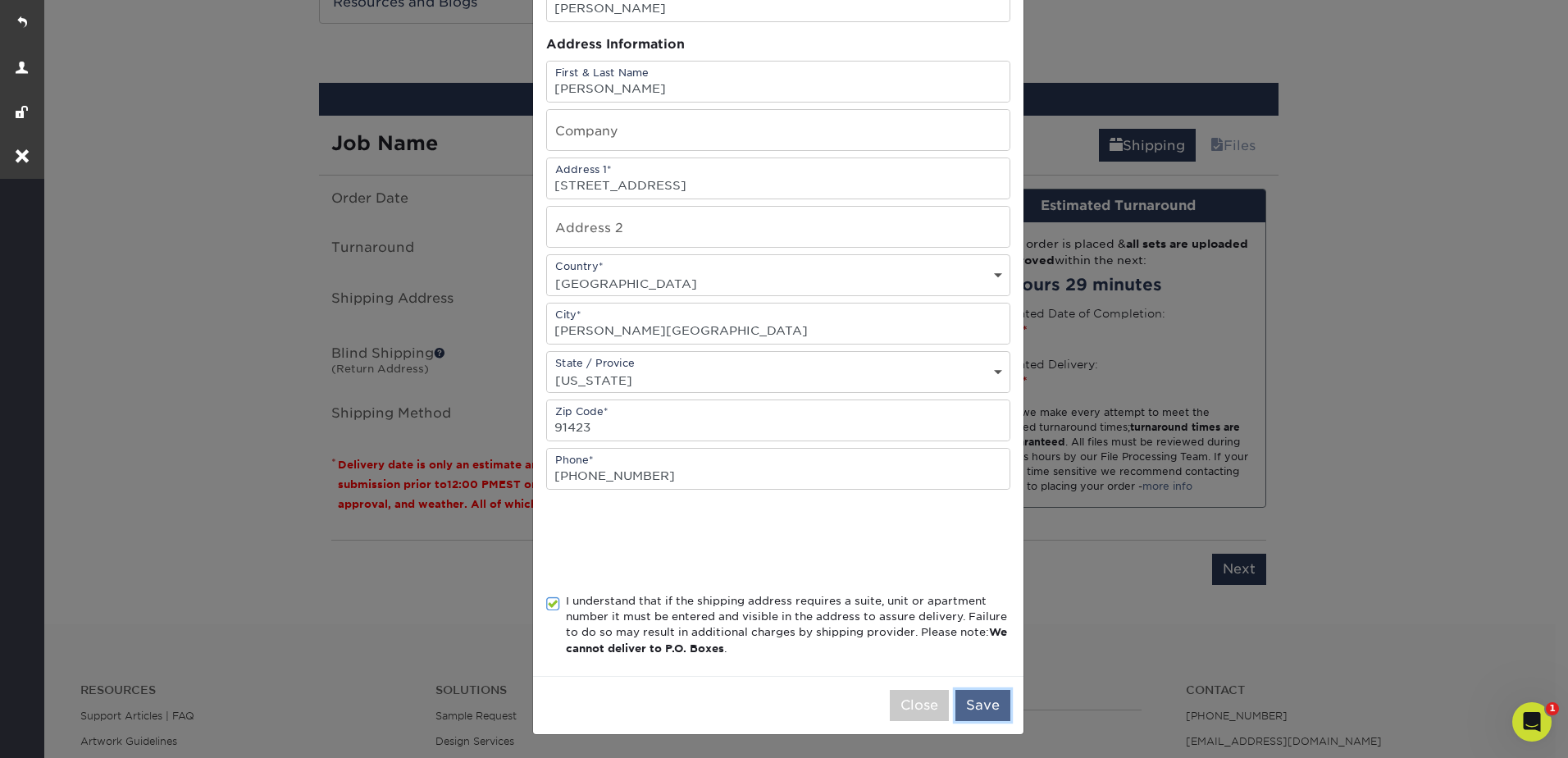
click at [977, 706] on button "Save" at bounding box center [983, 705] width 55 height 31
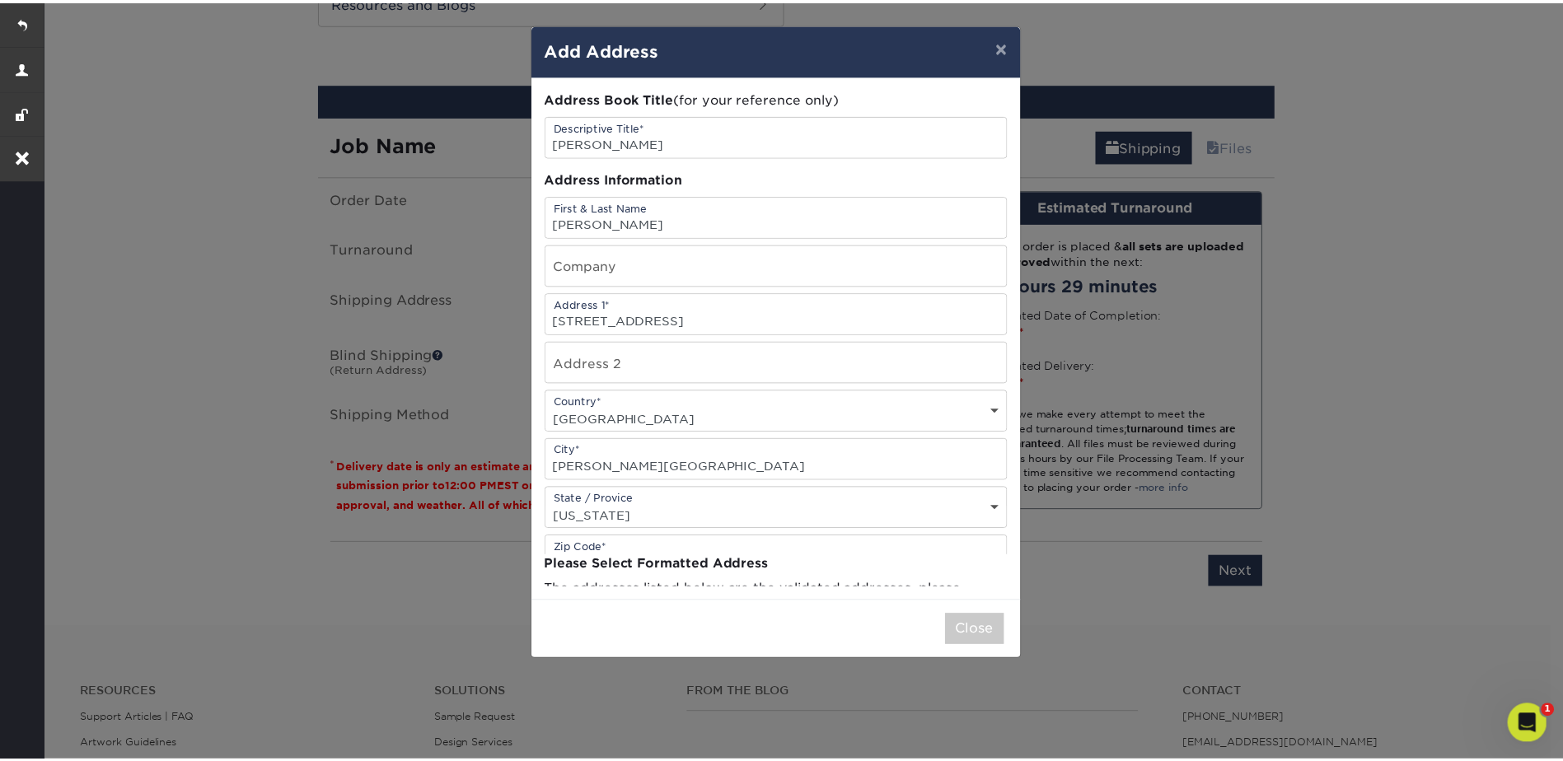
scroll to position [0, 0]
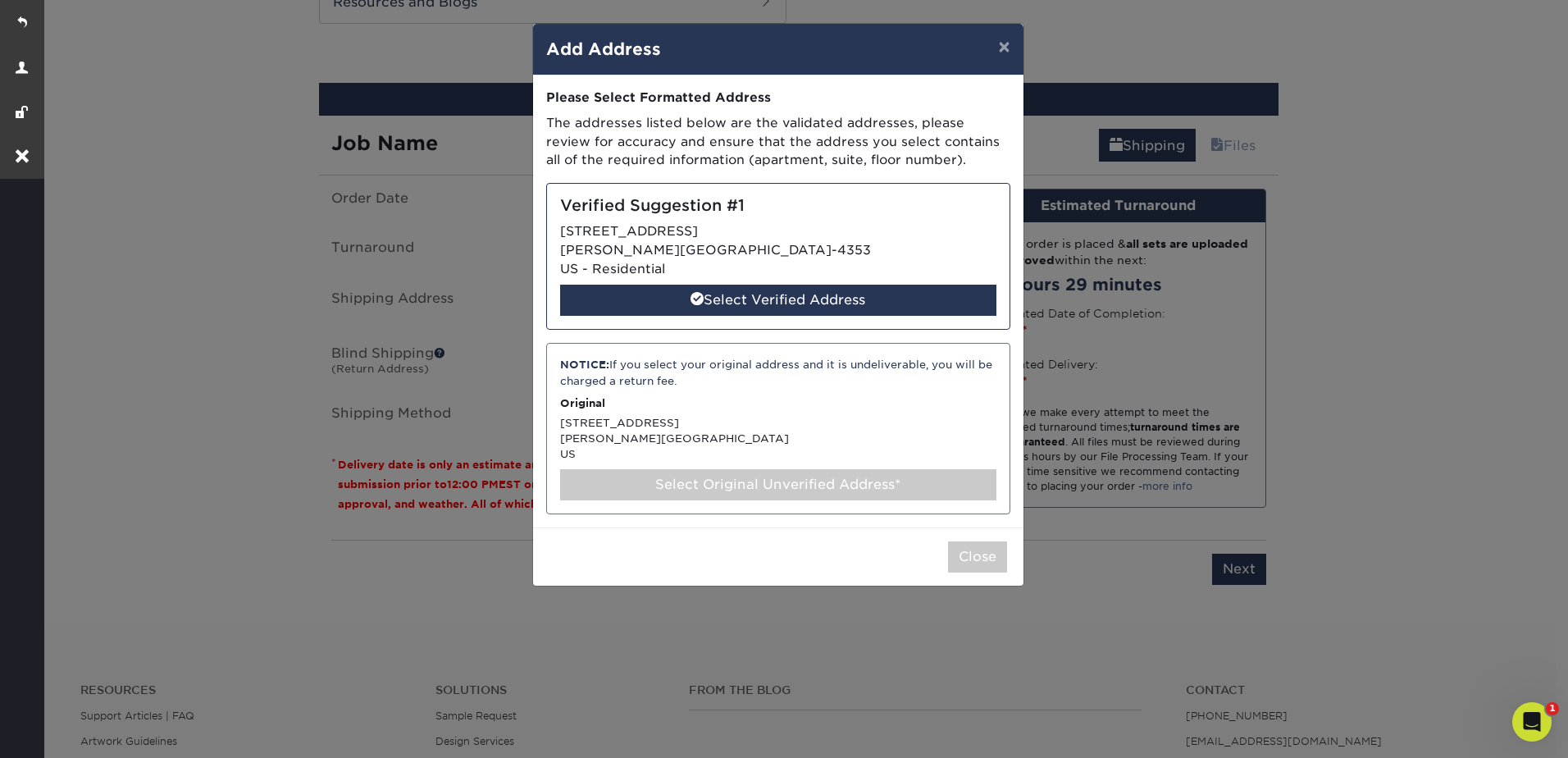
click at [681, 251] on div "Verified Suggestion #1 [STREET_ADDRESS][PERSON_NAME] US - Residential Select Ve…" at bounding box center [779, 256] width 464 height 146
select select "286911"
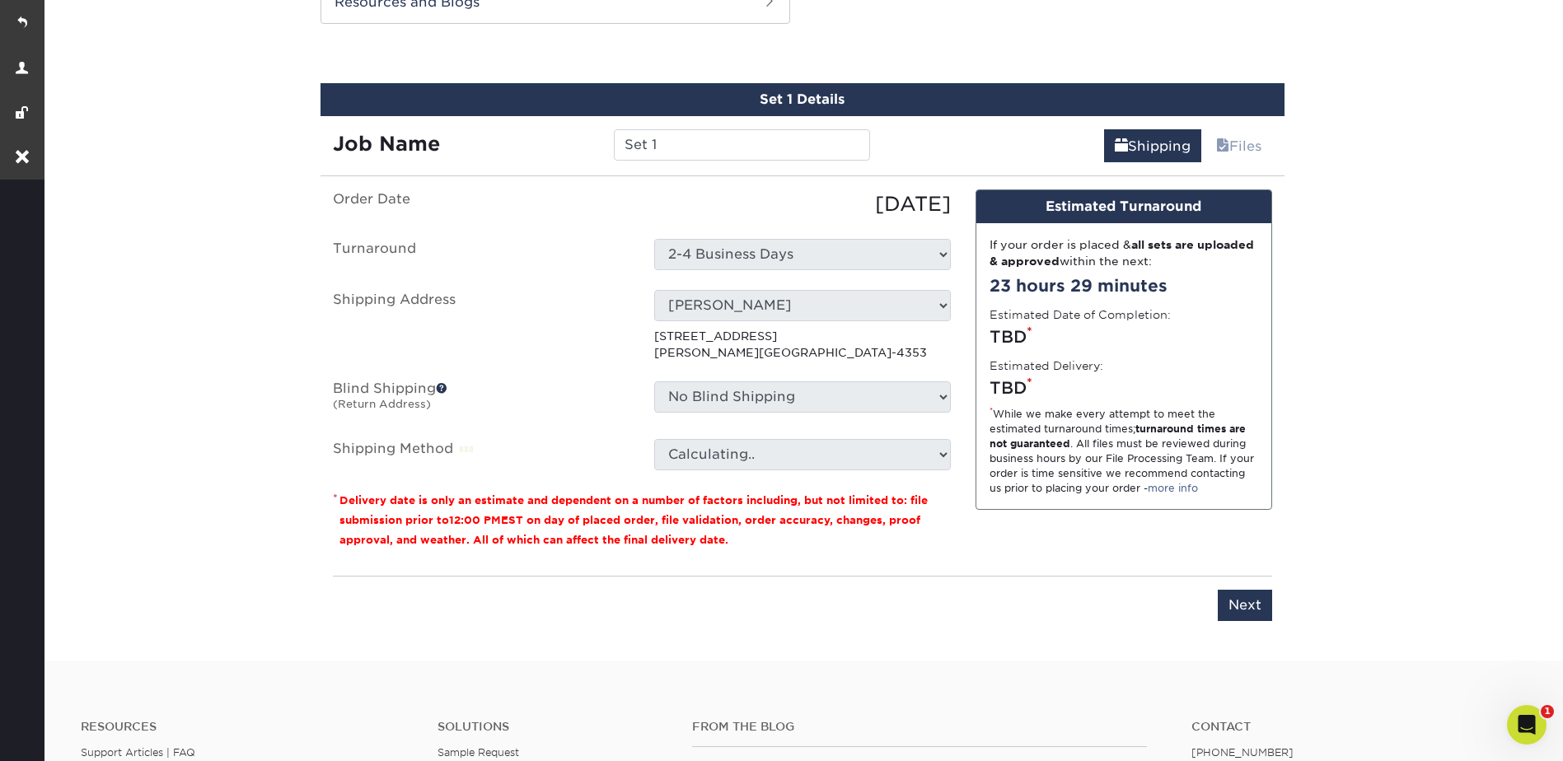
click at [692, 449] on select "Calculating.." at bounding box center [802, 454] width 297 height 31
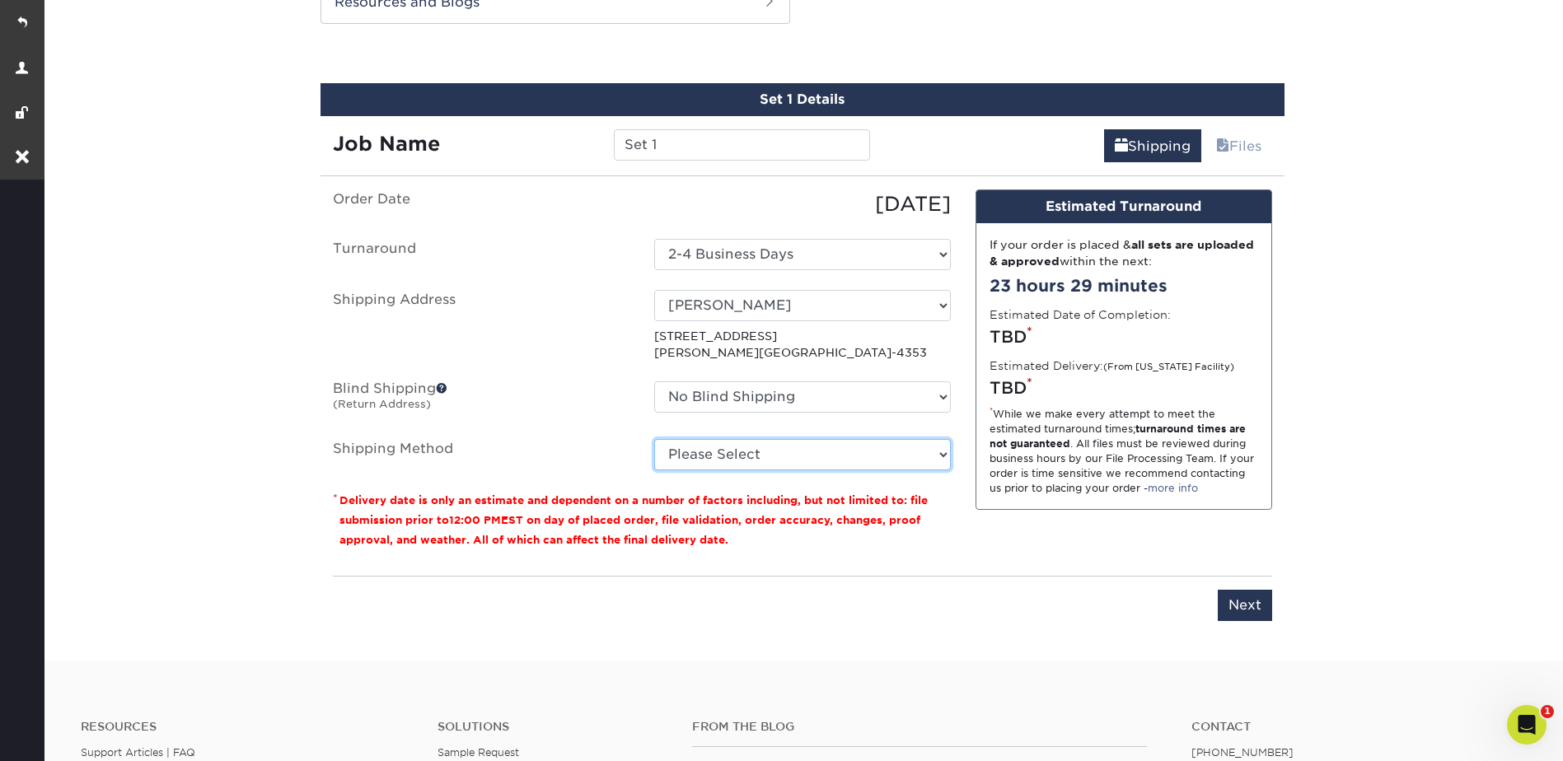
click at [691, 449] on select "Please Select Ground Shipping (+$7.84) 3 Day Shipping Service (+$20.04) 2 Day A…" at bounding box center [802, 454] width 297 height 31
select select "03"
click at [654, 439] on select "Please Select Ground Shipping (+$7.84) 3 Day Shipping Service (+$20.04) 2 Day A…" at bounding box center [802, 454] width 297 height 31
click at [1242, 596] on input "Next" at bounding box center [1245, 605] width 54 height 31
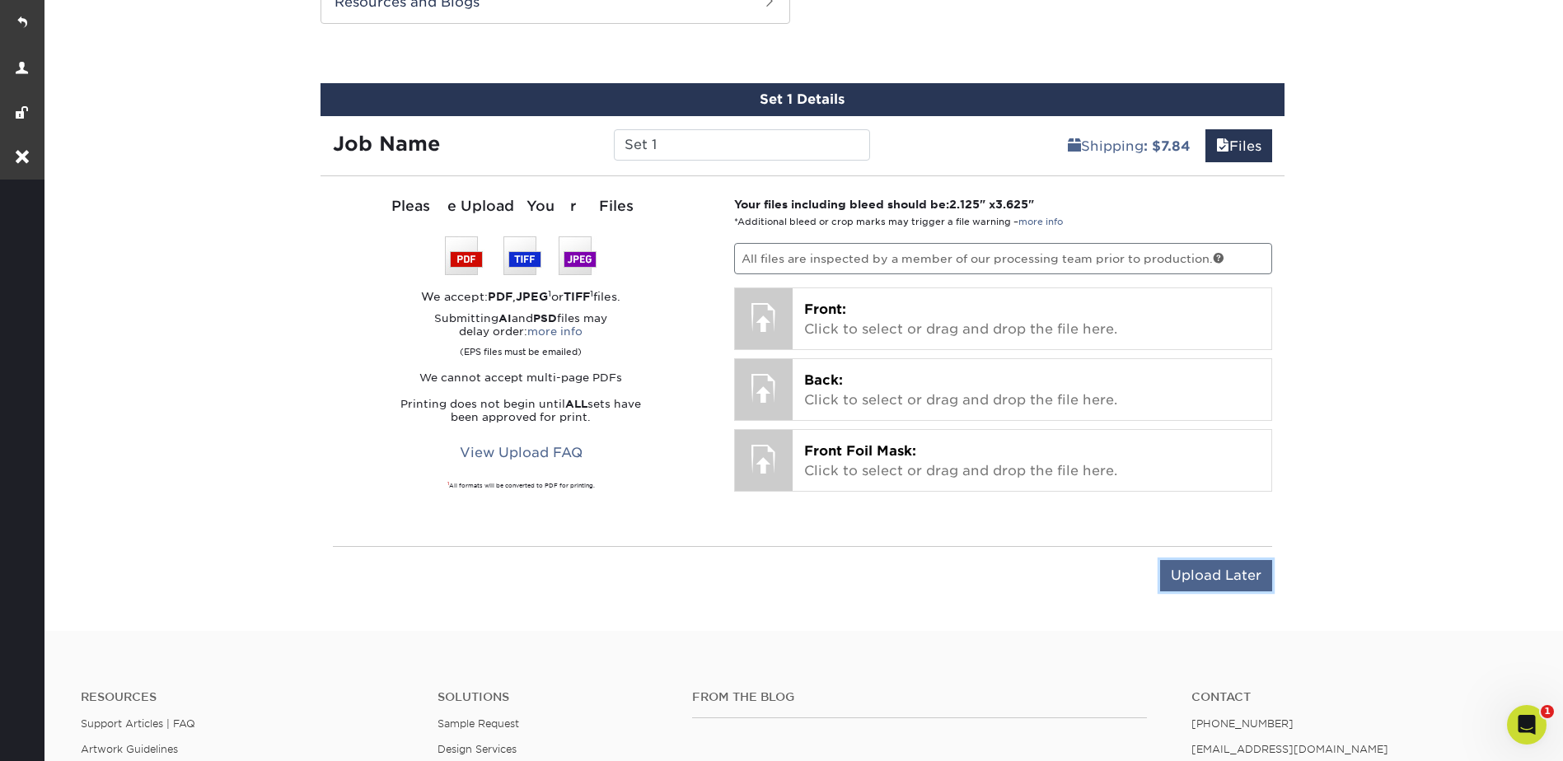
click at [1213, 574] on input "Upload Later" at bounding box center [1216, 575] width 112 height 31
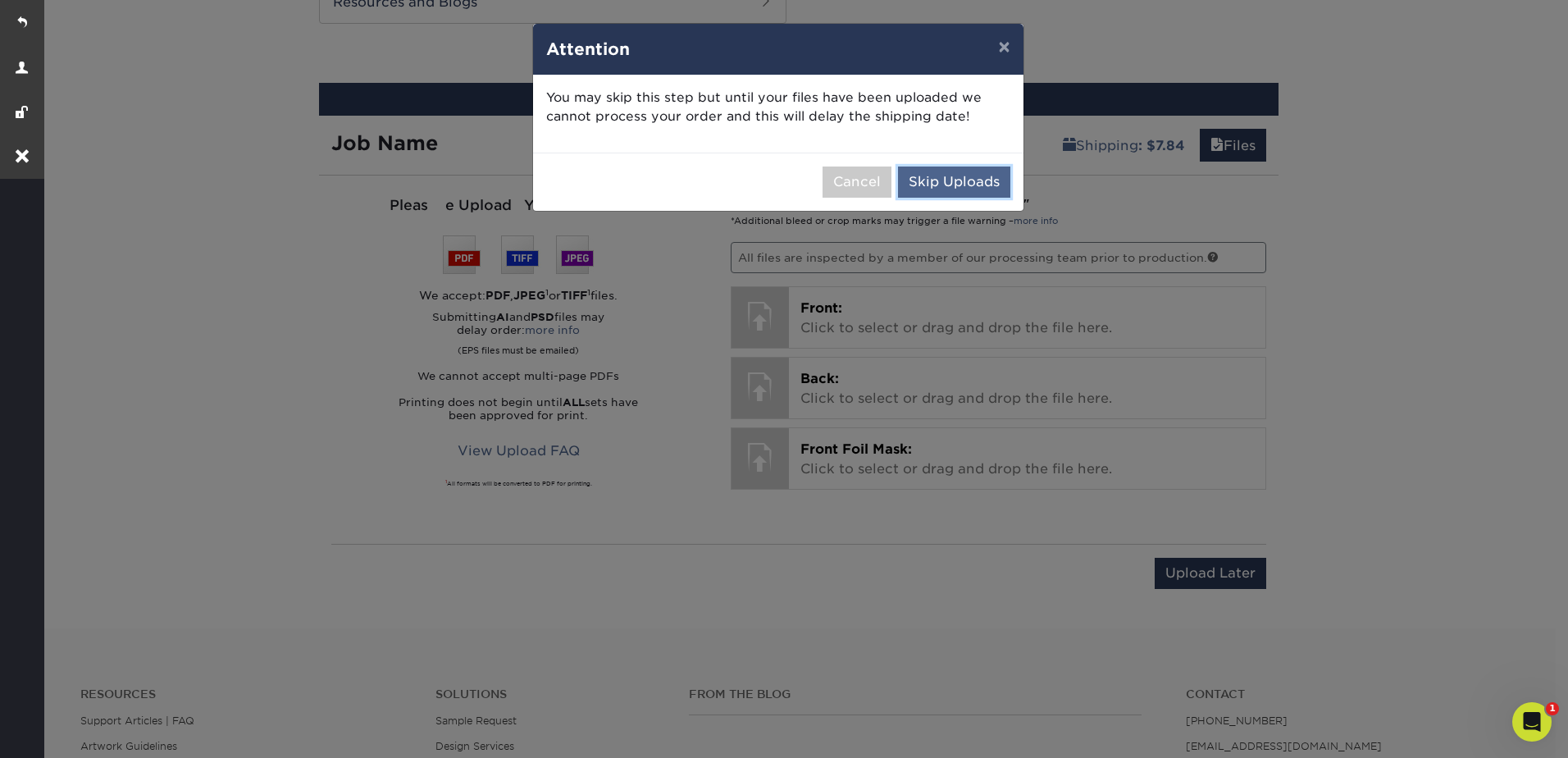
click at [938, 166] on button "Skip Uploads" at bounding box center [954, 181] width 112 height 31
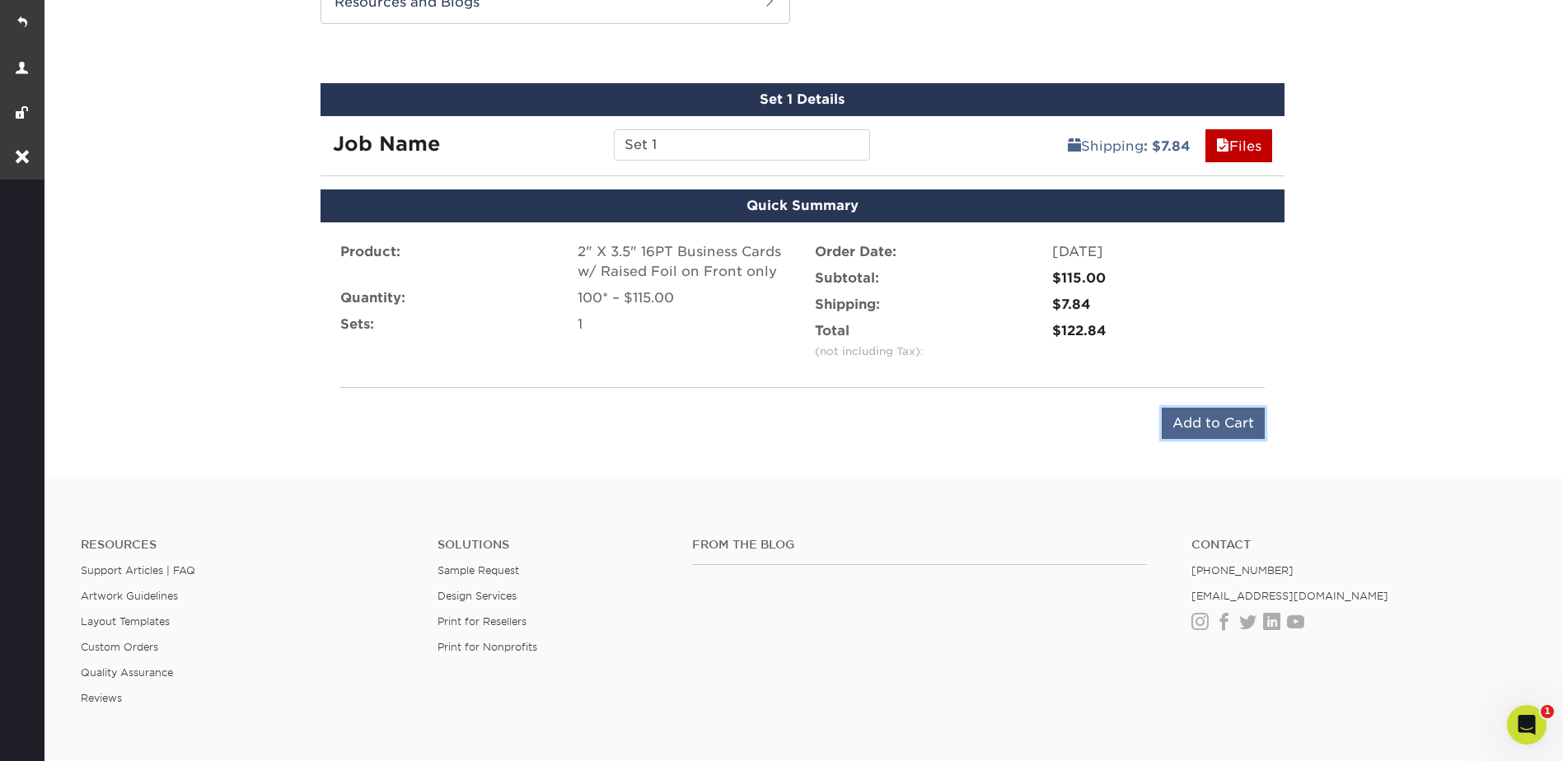
click at [1210, 423] on input "Add to Cart" at bounding box center [1213, 423] width 103 height 31
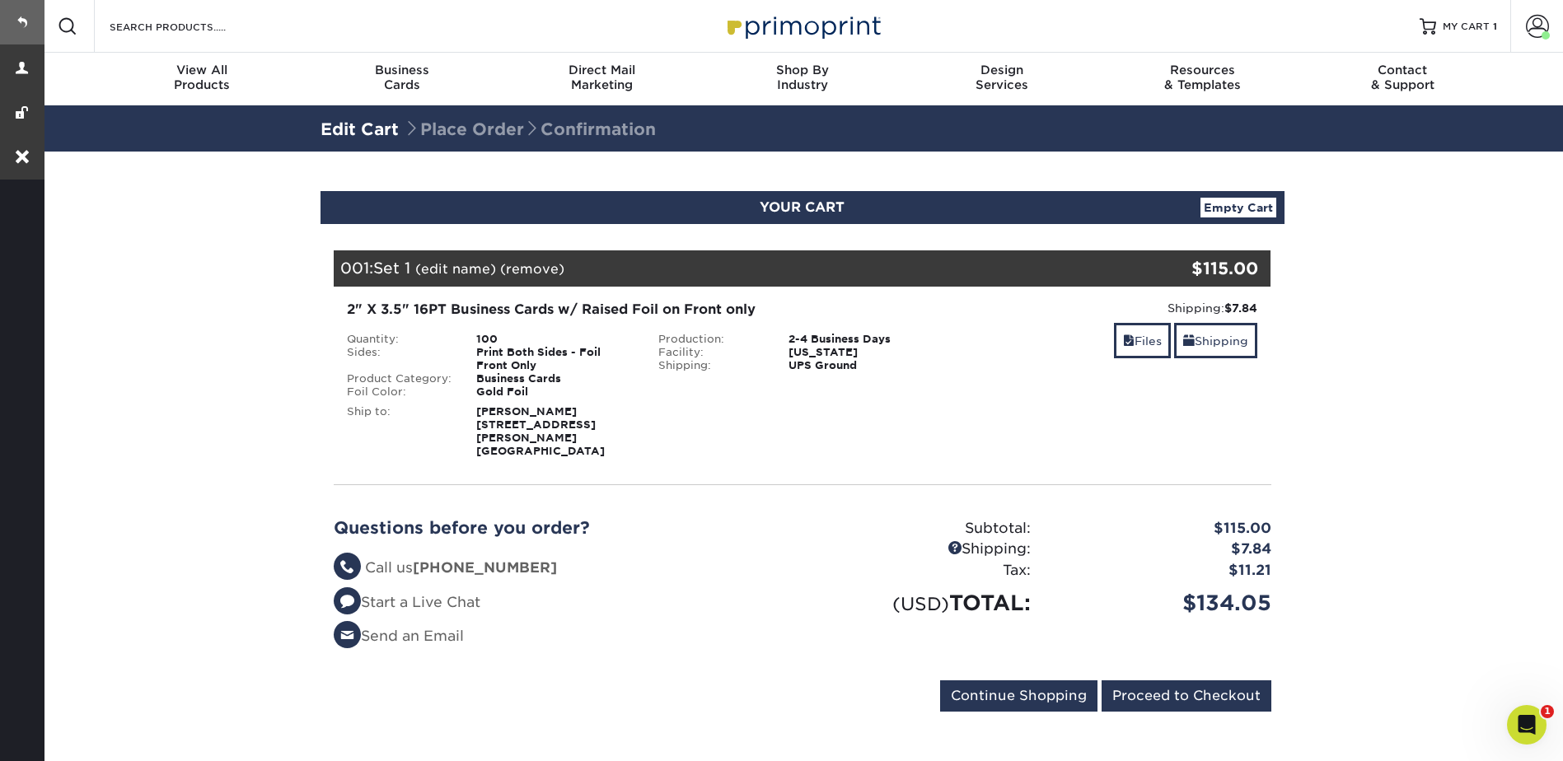
click at [17, 18] on link at bounding box center [22, 22] width 44 height 44
